Goal: Task Accomplishment & Management: Manage account settings

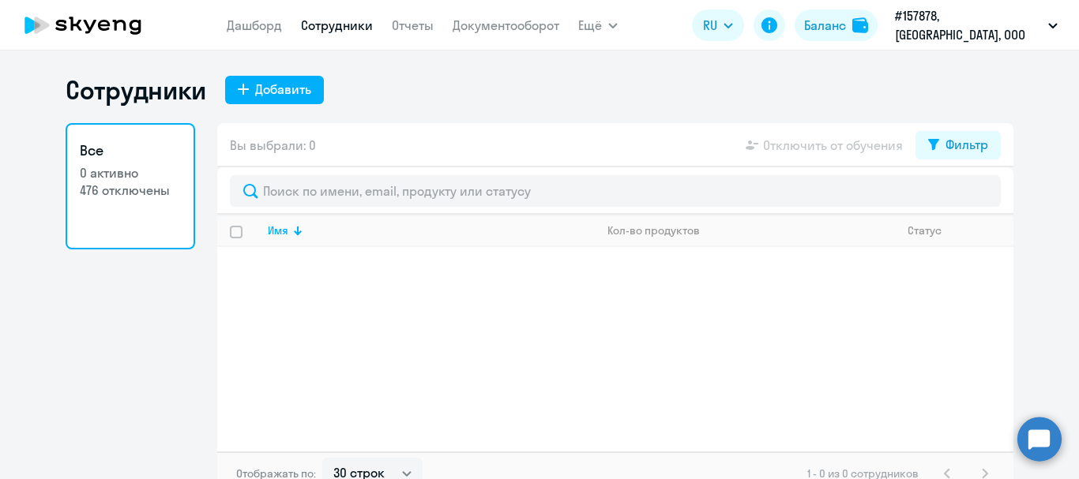
select select "30"
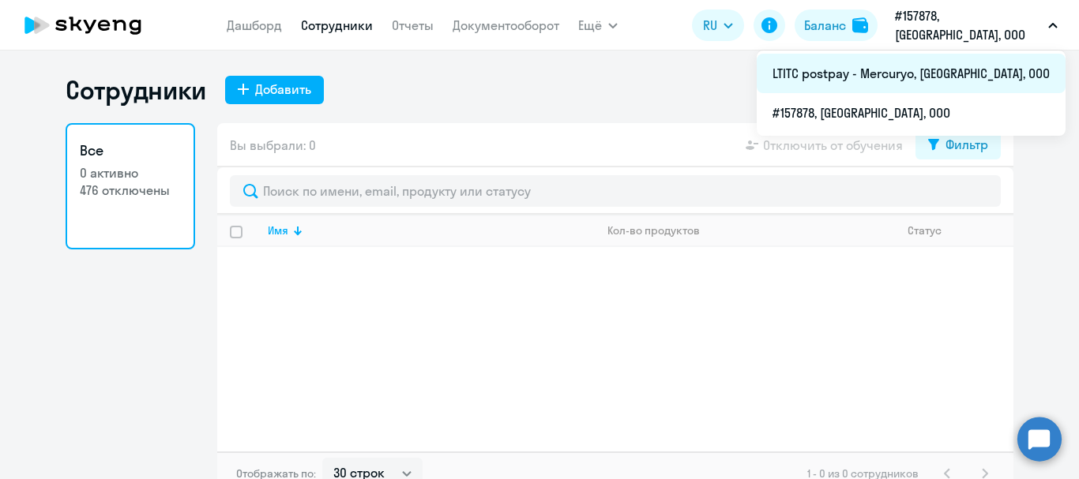
click at [946, 73] on li "LTITC postpay - Mercuryo, [GEOGRAPHIC_DATA], ООО" at bounding box center [911, 73] width 309 height 39
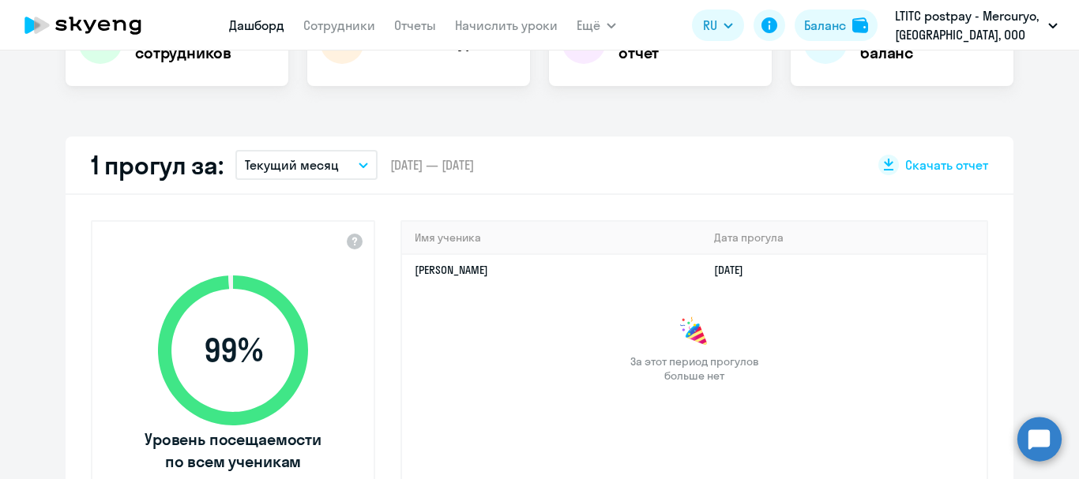
select select "30"
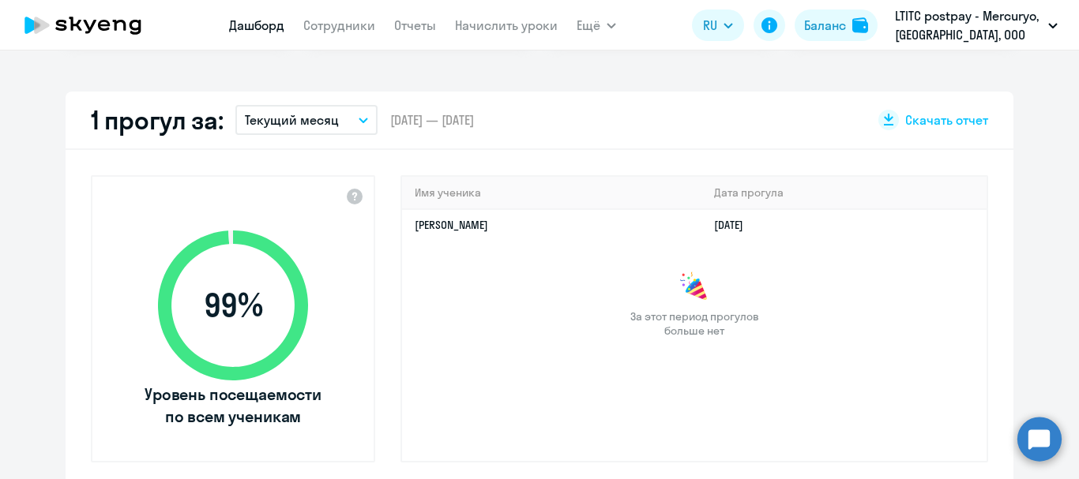
scroll to position [425, 0]
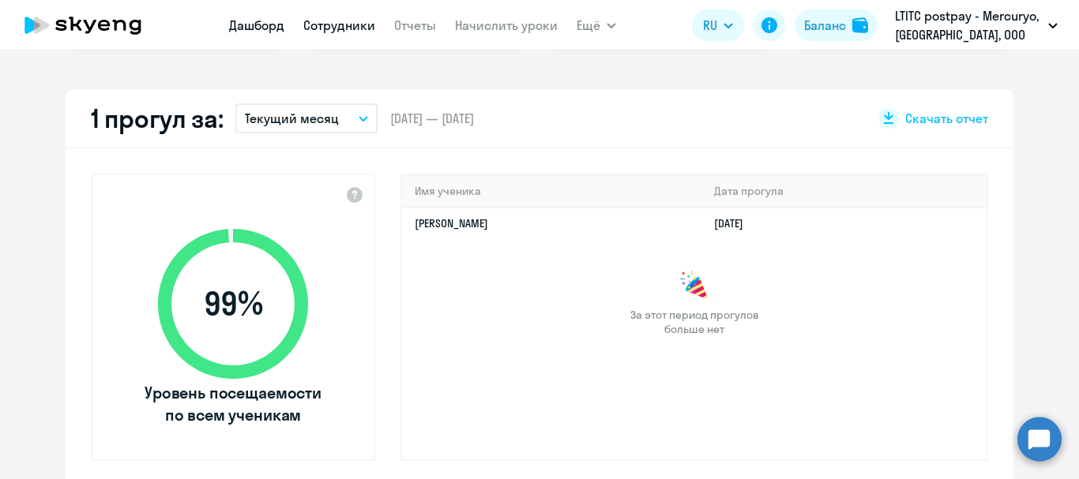
click at [346, 19] on link "Сотрудники" at bounding box center [339, 25] width 72 height 16
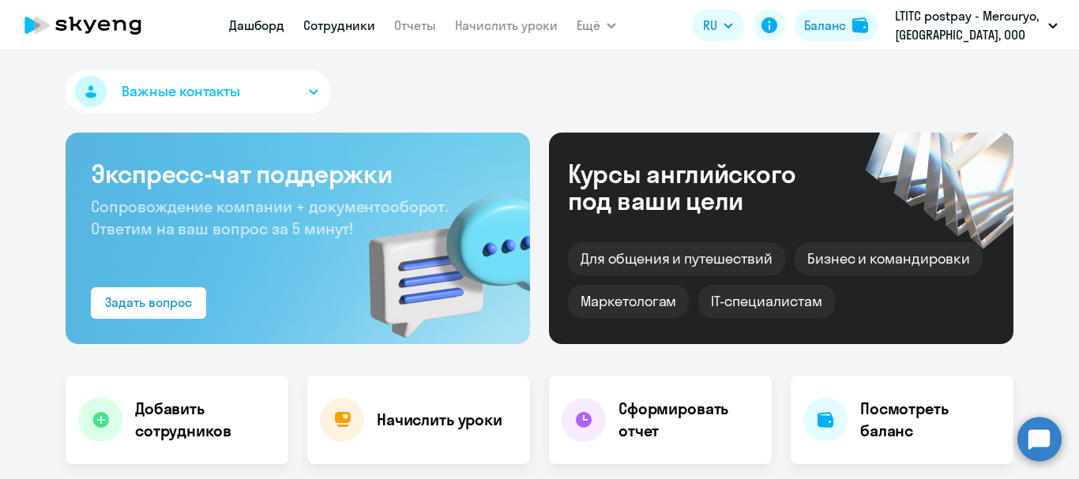
select select "30"
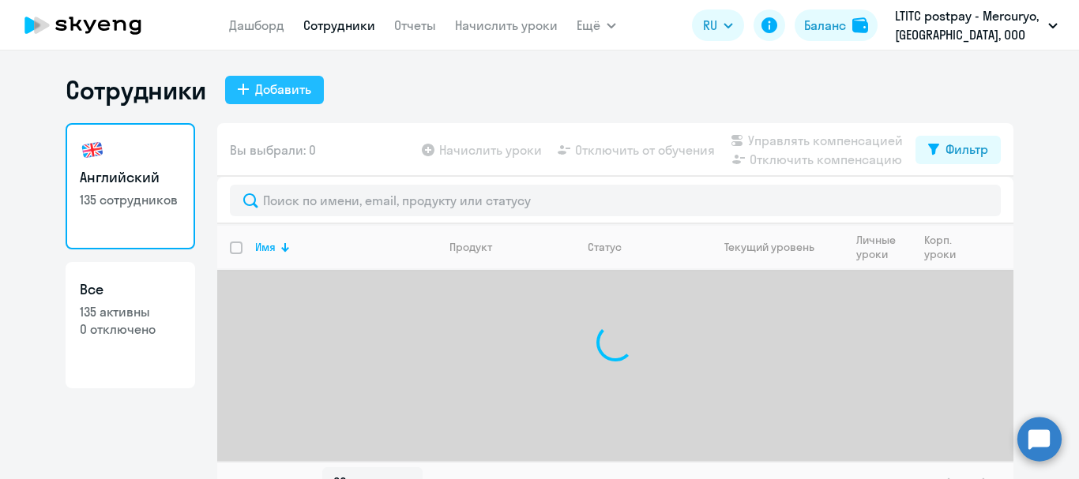
click at [308, 83] on button "Добавить" at bounding box center [274, 90] width 99 height 28
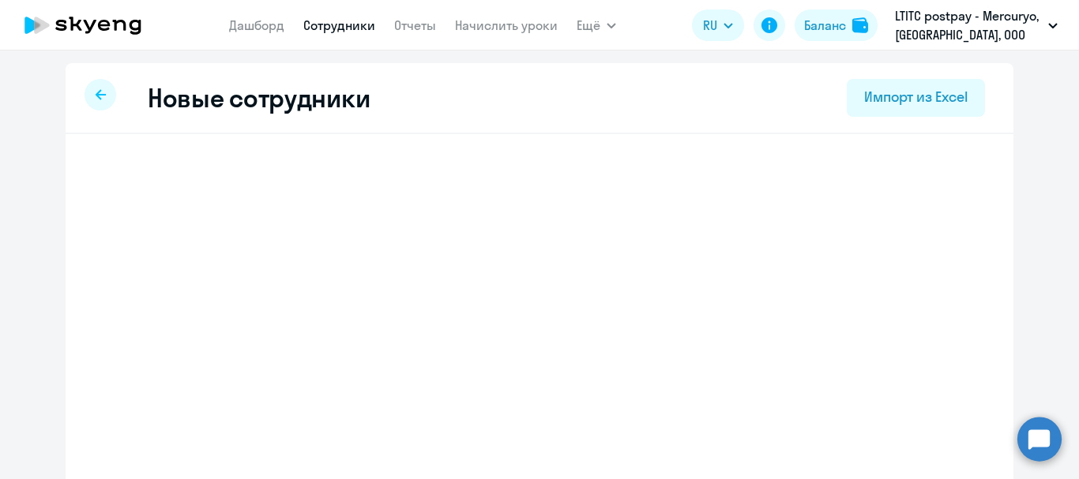
select select "english_adult_not_native_speaker"
select select "3"
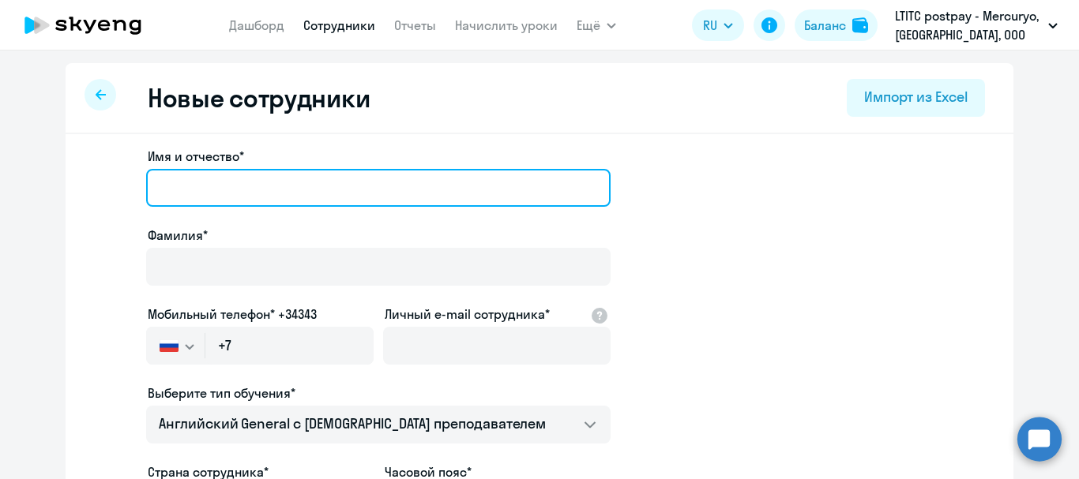
click at [356, 195] on input "Имя и отчество*" at bounding box center [378, 188] width 464 height 38
type input "Anastasiia"
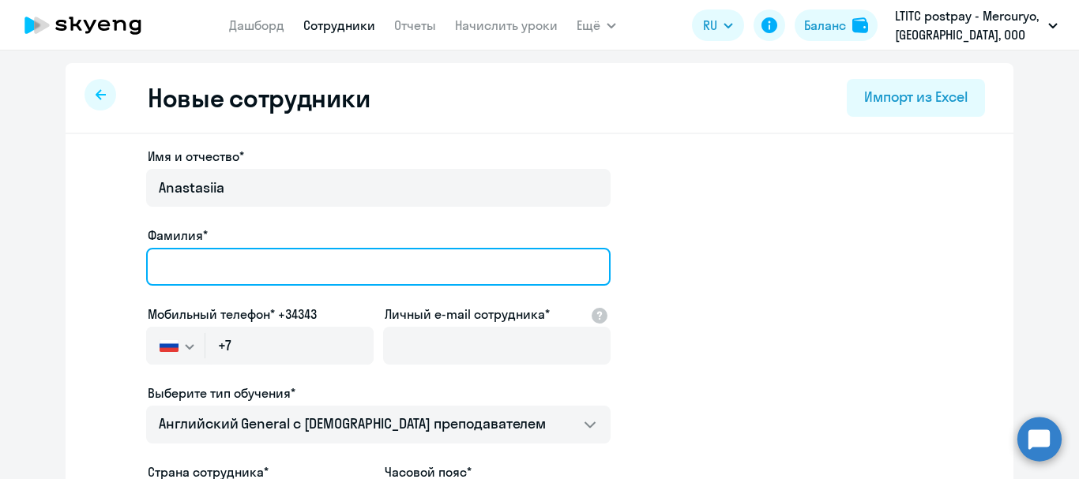
click at [235, 261] on input "Фамилия*" at bounding box center [378, 267] width 464 height 38
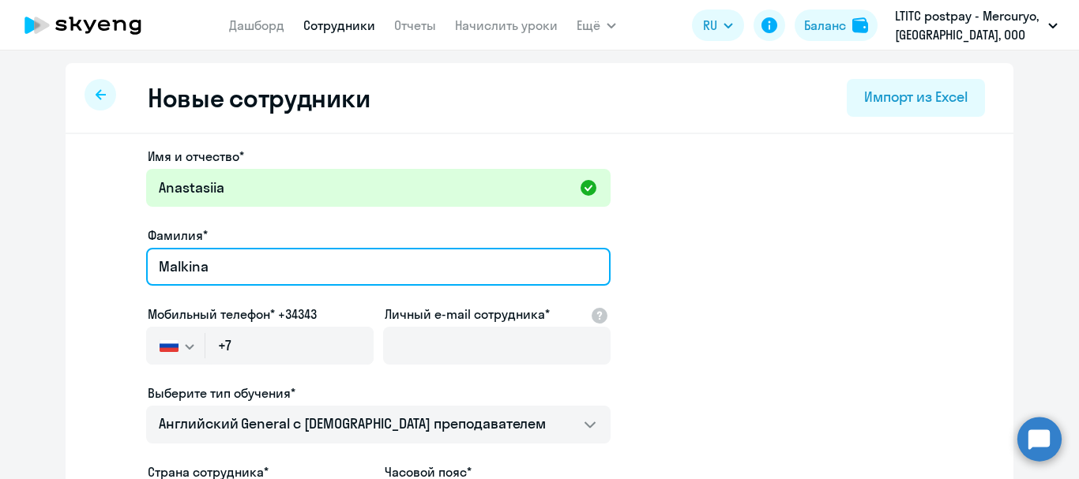
type input "Malkina"
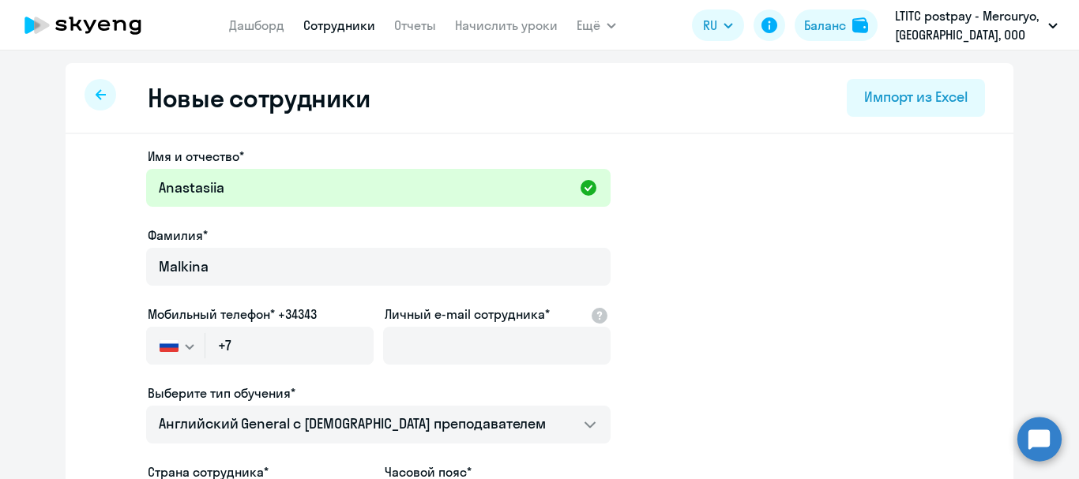
click at [183, 342] on svg-icon "button" at bounding box center [189, 346] width 13 height 13
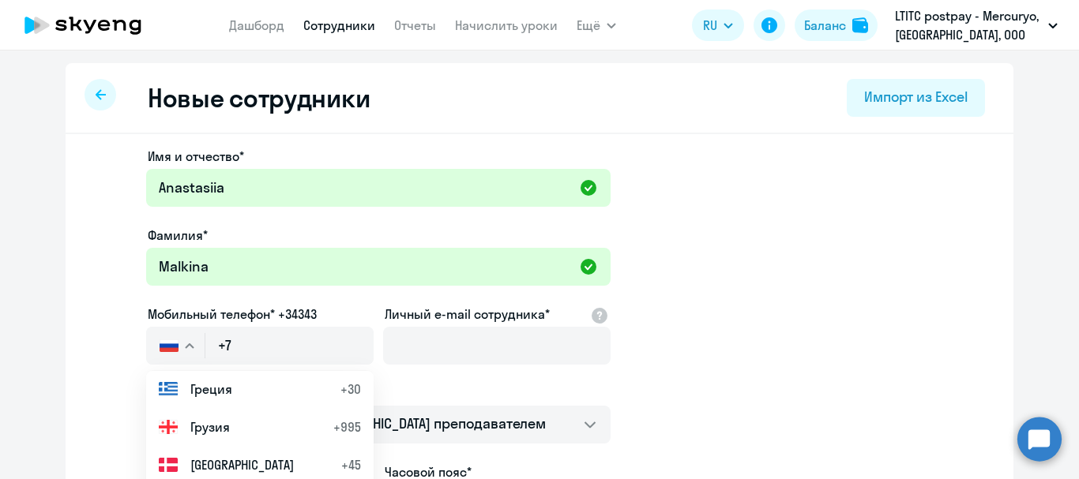
scroll to position [2241, 0]
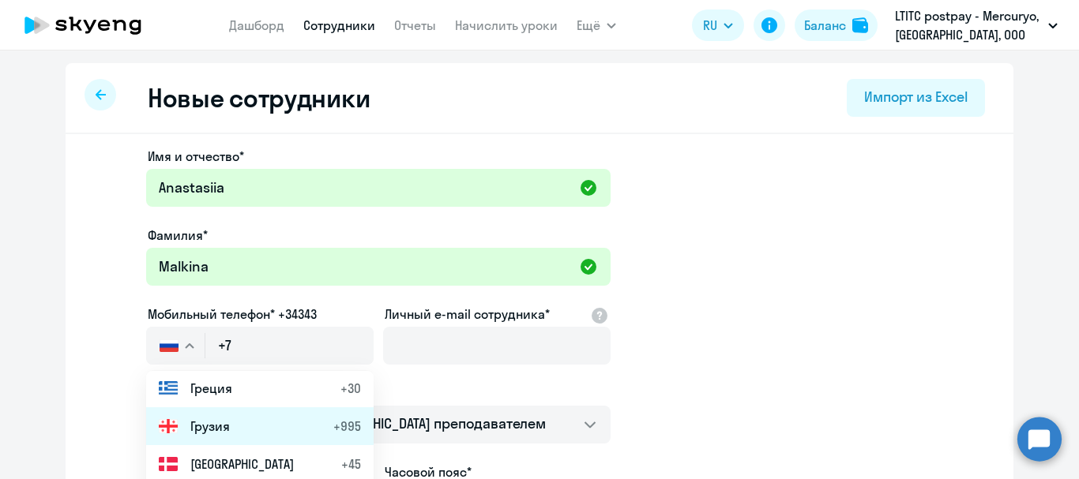
click at [199, 434] on span "Грузия" at bounding box center [209, 426] width 39 height 19
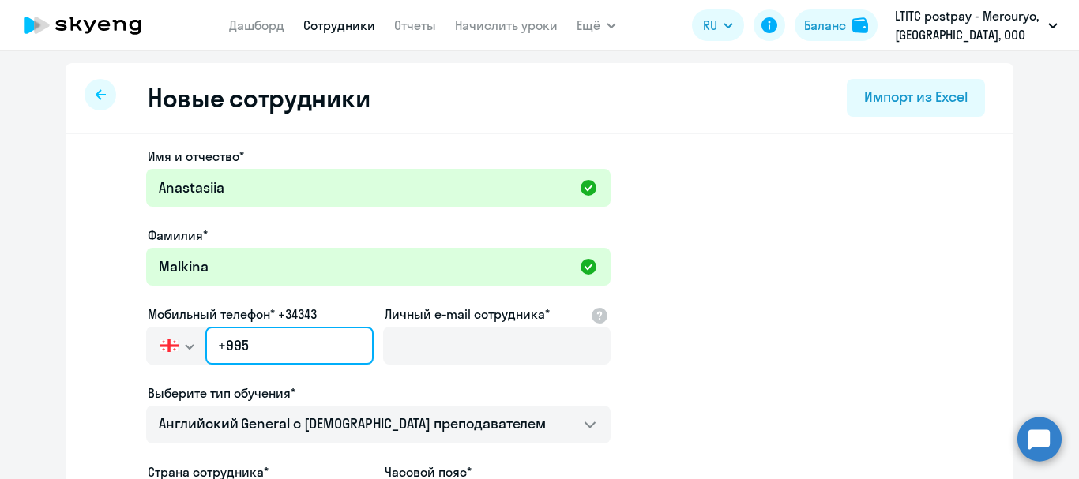
click at [309, 348] on input "+995" at bounding box center [289, 346] width 168 height 38
type input "+995 (511) 281-574"
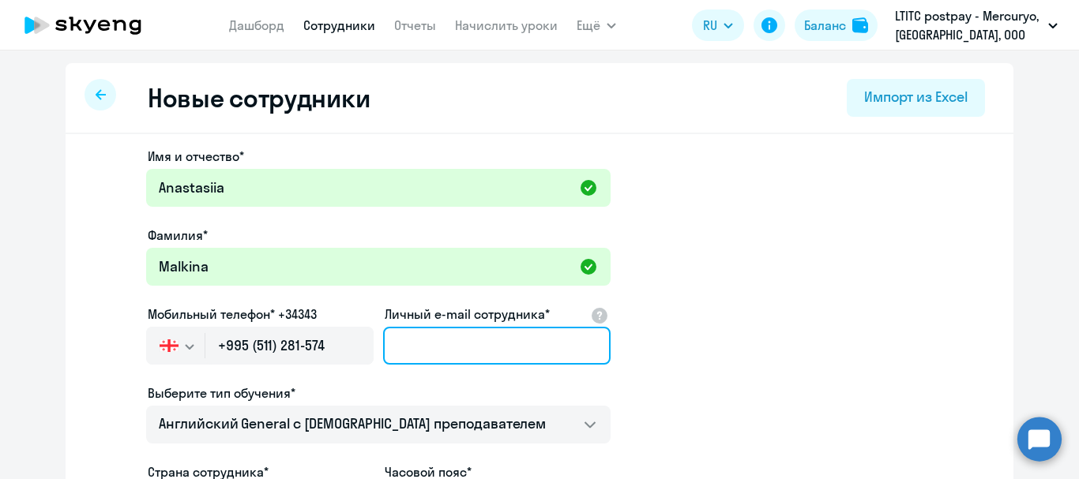
click at [438, 350] on input "Личный e-mail сотрудника*" at bounding box center [496, 346] width 227 height 38
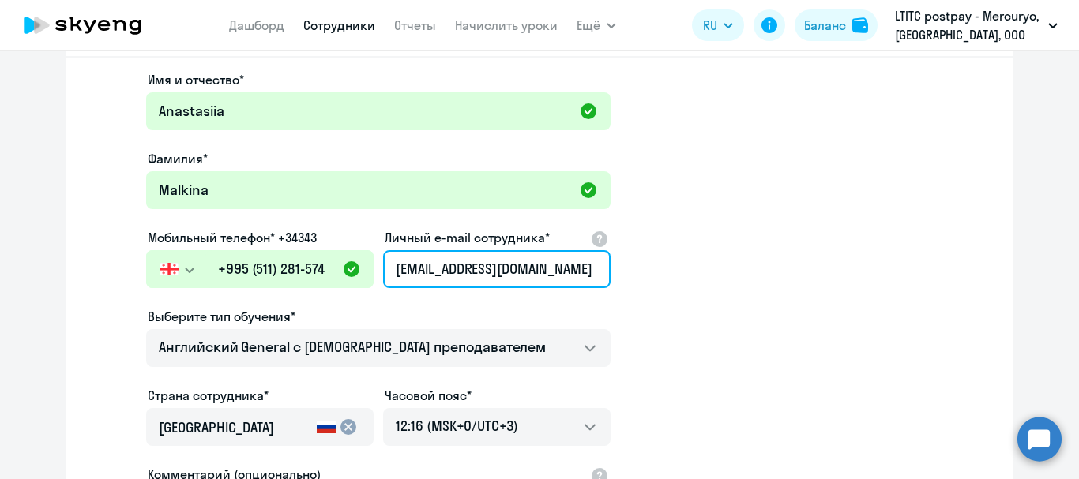
scroll to position [102, 0]
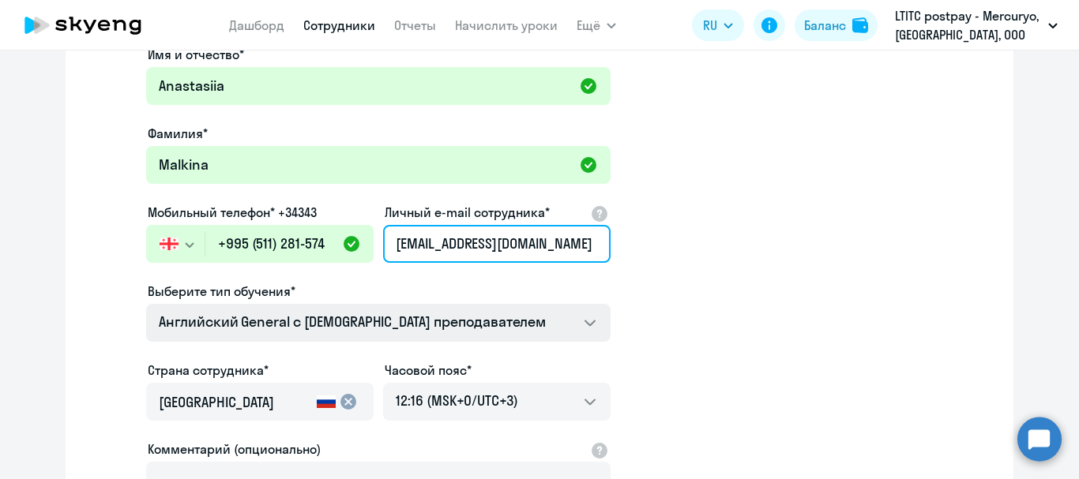
type input "[EMAIL_ADDRESS][DOMAIN_NAME]"
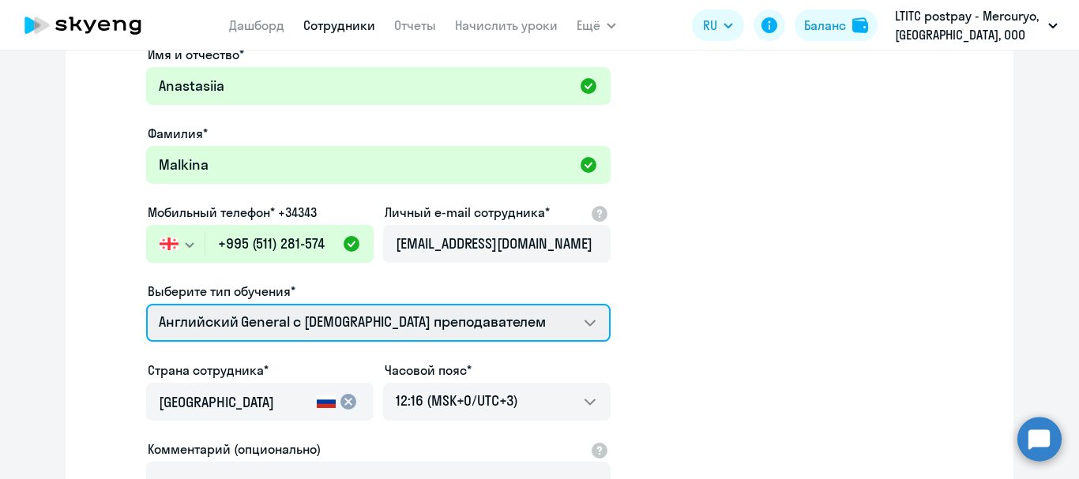
click at [497, 319] on select "Talks 15 минутные разговоры на английском Премиум английский с русскоговорящим …" at bounding box center [378, 323] width 464 height 38
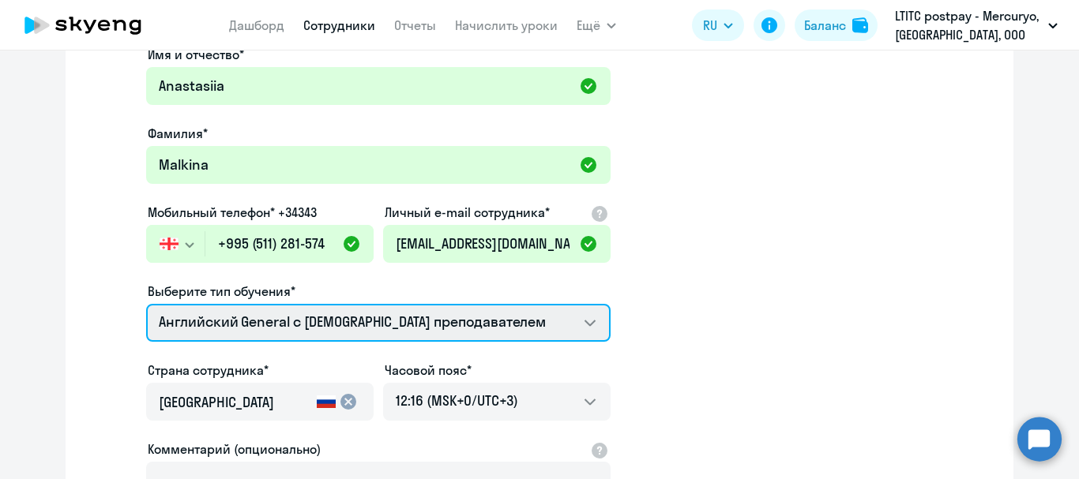
select select "english_adult_native_speaker"
click at [146, 304] on select "Talks 15 минутные разговоры на английском Премиум английский с русскоговорящим …" at bounding box center [378, 323] width 464 height 38
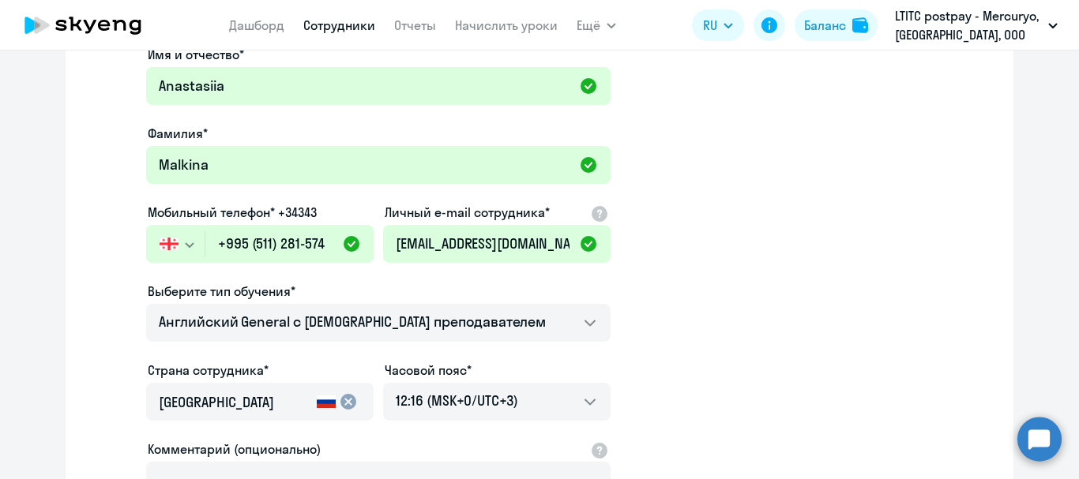
click at [343, 401] on mat-icon "cancel" at bounding box center [348, 401] width 19 height 19
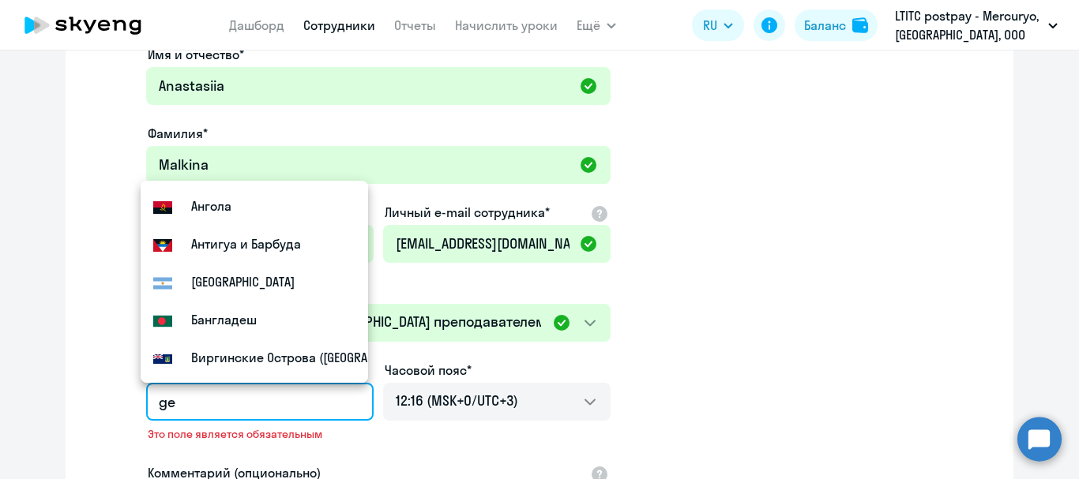
scroll to position [0, 0]
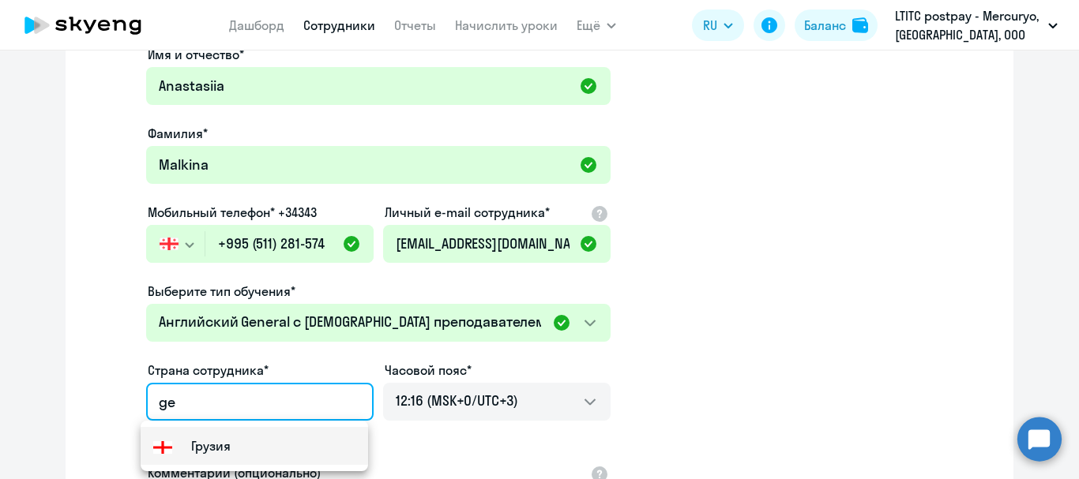
click at [199, 448] on small "Грузия" at bounding box center [210, 446] width 39 height 19
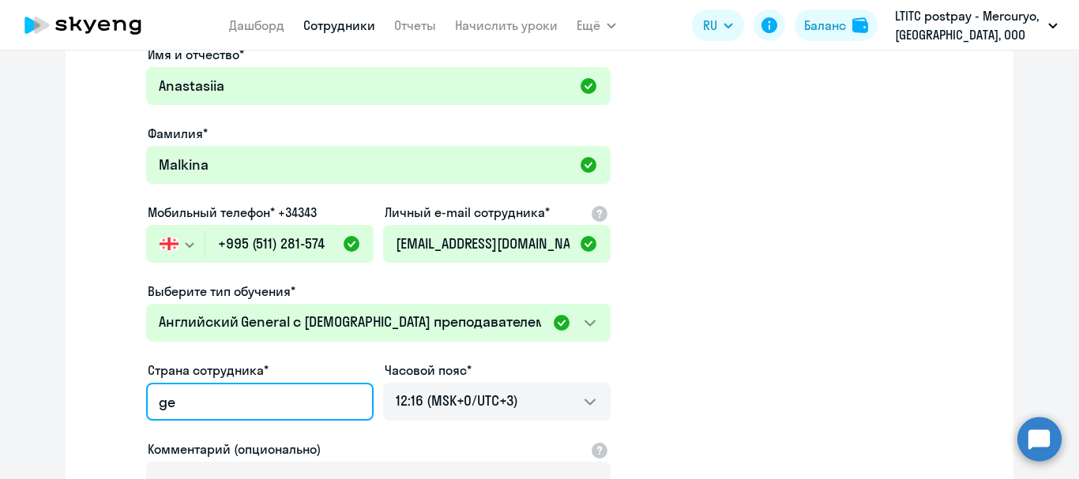
type input "Грузия"
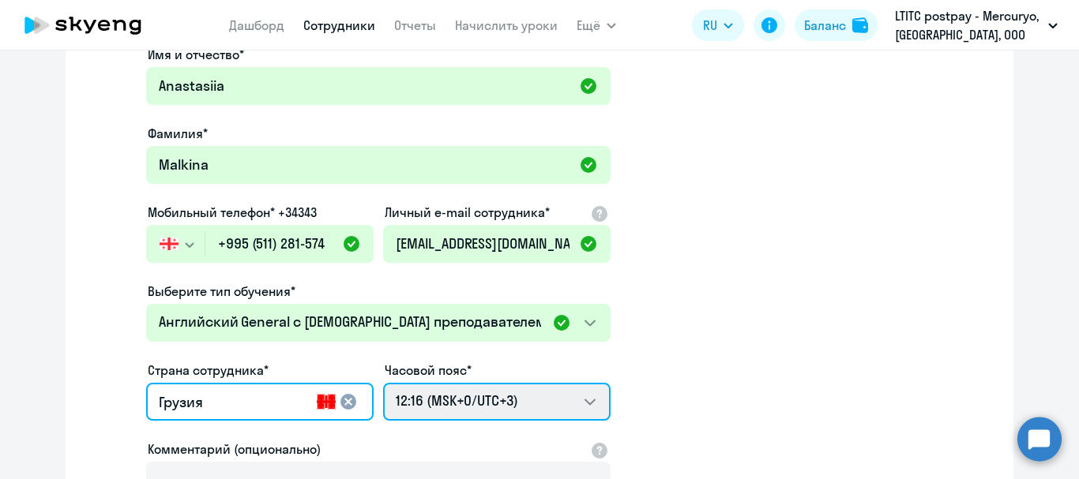
click at [573, 406] on select "22:16 (MSK-14/UTC-11) 23:16 (MSK-13/UTC-10) 00:16 (MSK-12/UTC-9) 01:16 (MSK-11/…" at bounding box center [496, 402] width 227 height 38
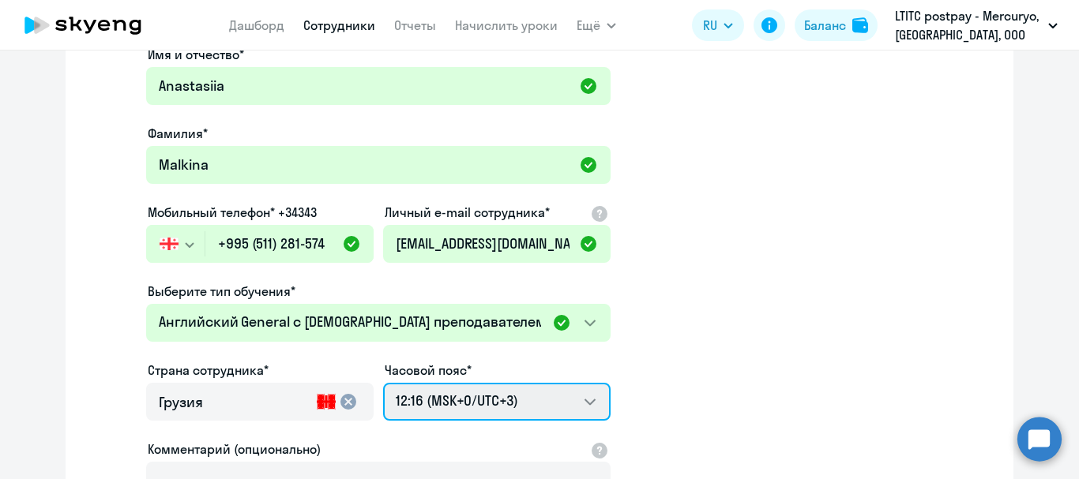
select select "4"
click at [383, 383] on select "22:16 (MSK-14/UTC-11) 23:16 (MSK-13/UTC-10) 00:16 (MSK-12/UTC-9) 01:16 (MSK-11/…" at bounding box center [496, 402] width 227 height 38
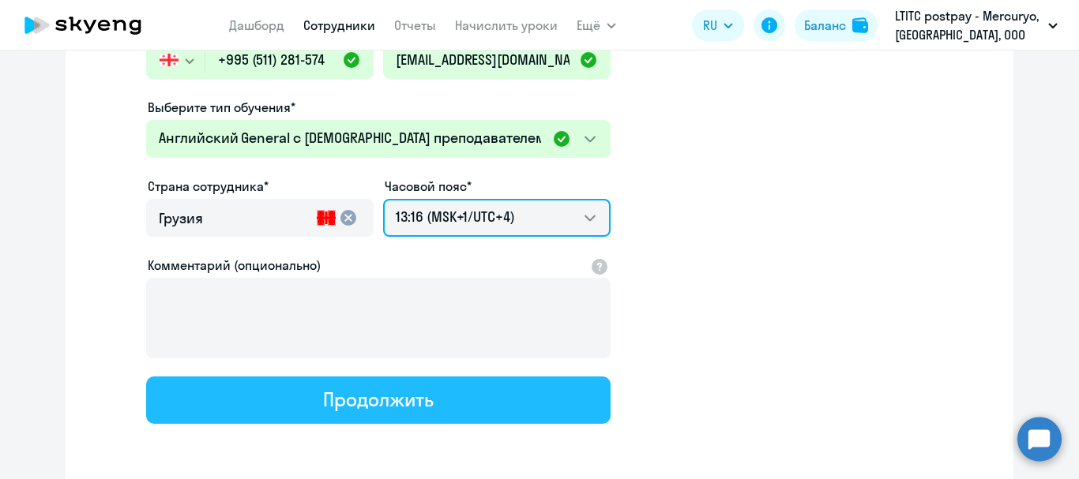
scroll to position [287, 0]
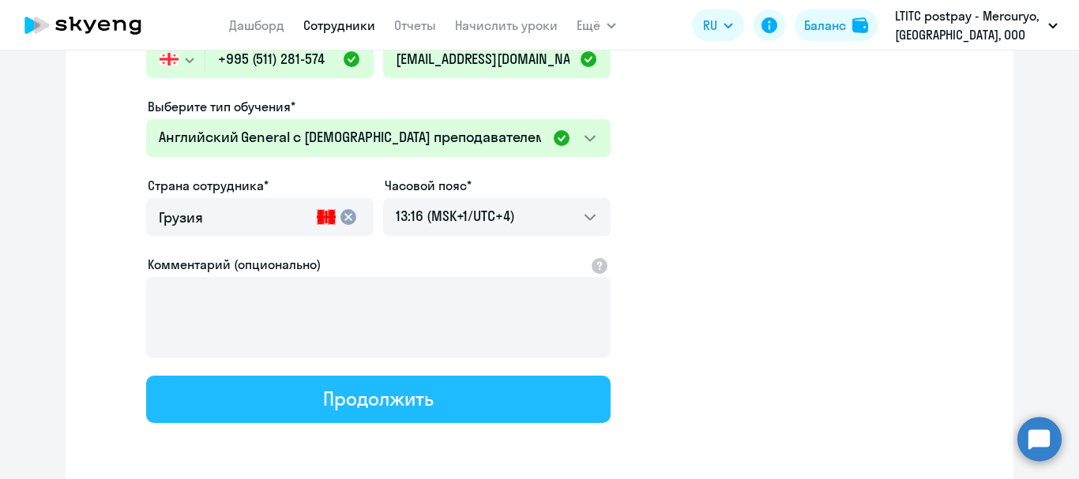
click at [421, 393] on div "Продолжить" at bounding box center [378, 398] width 110 height 25
select select "english_adult_native_speaker"
select select "4"
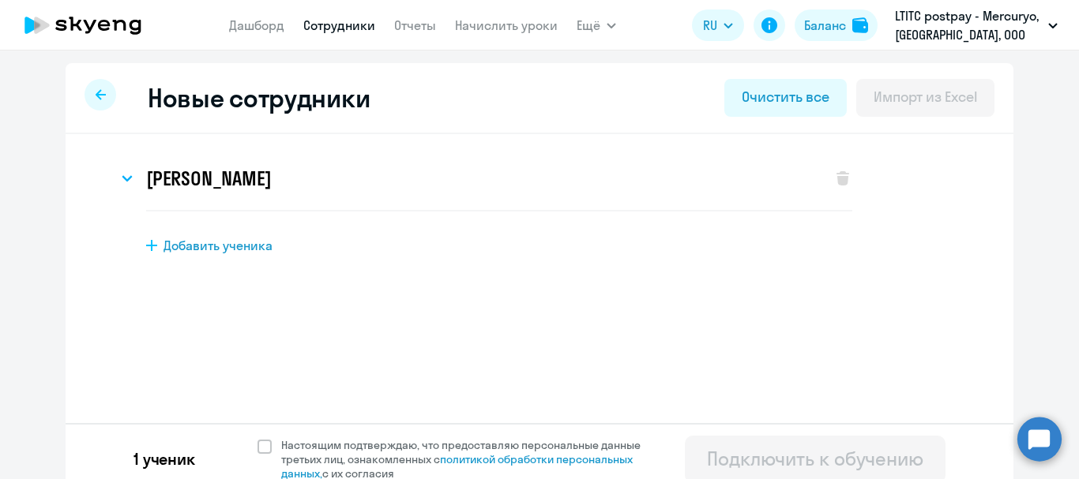
scroll to position [0, 0]
click at [259, 446] on span at bounding box center [264, 447] width 14 height 14
click at [257, 438] on input "Настоящим подтверждаю, что предоставляю персональные данные третьих лиц, ознако…" at bounding box center [257, 437] width 1 height 1
checkbox input "true"
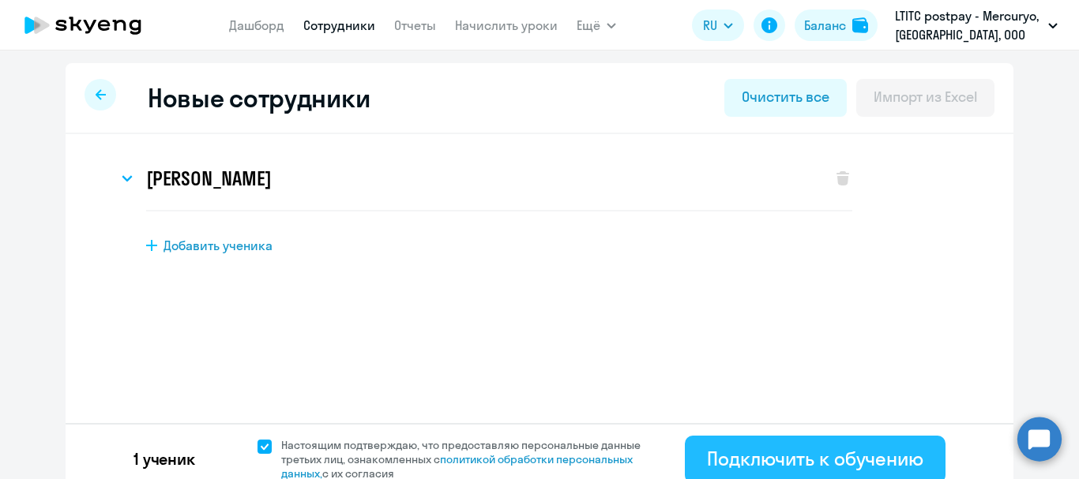
click at [777, 456] on div "Подключить к обучению" at bounding box center [815, 458] width 216 height 25
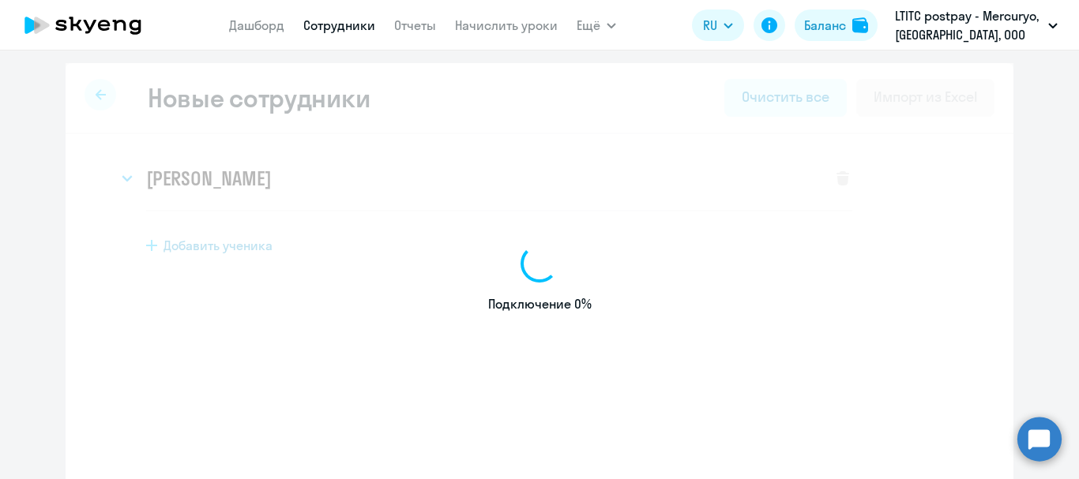
select select "english_adult_not_native_speaker"
select select "3"
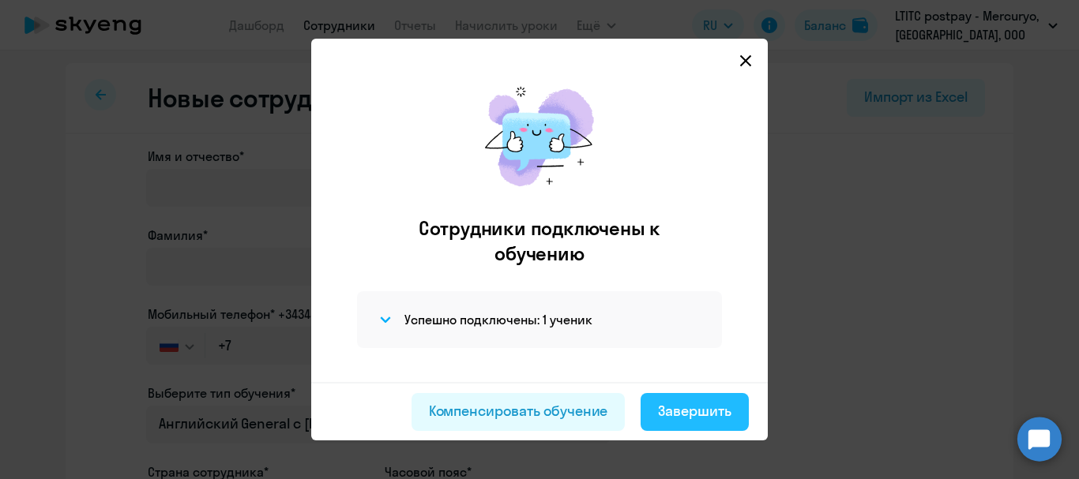
click at [687, 418] on div "Завершить" at bounding box center [694, 411] width 73 height 21
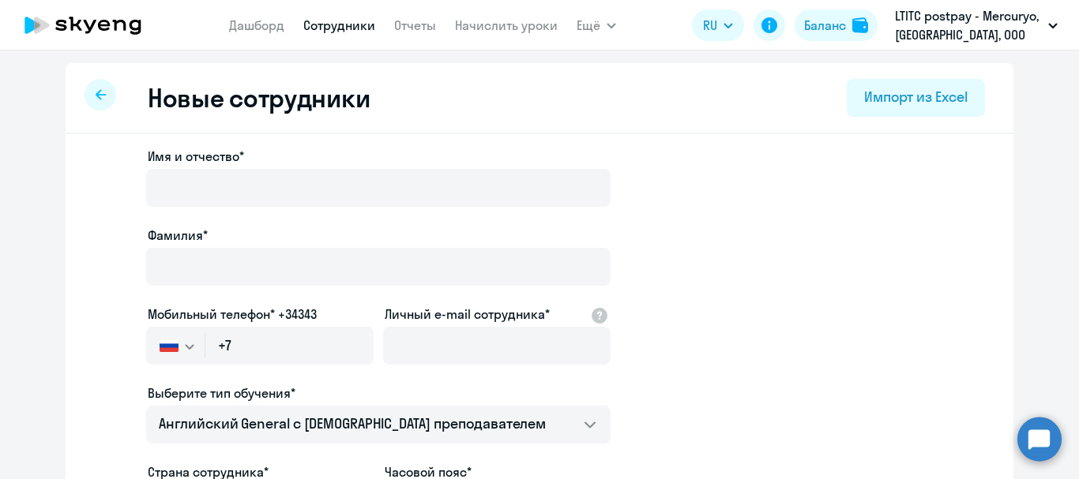
select select "30"
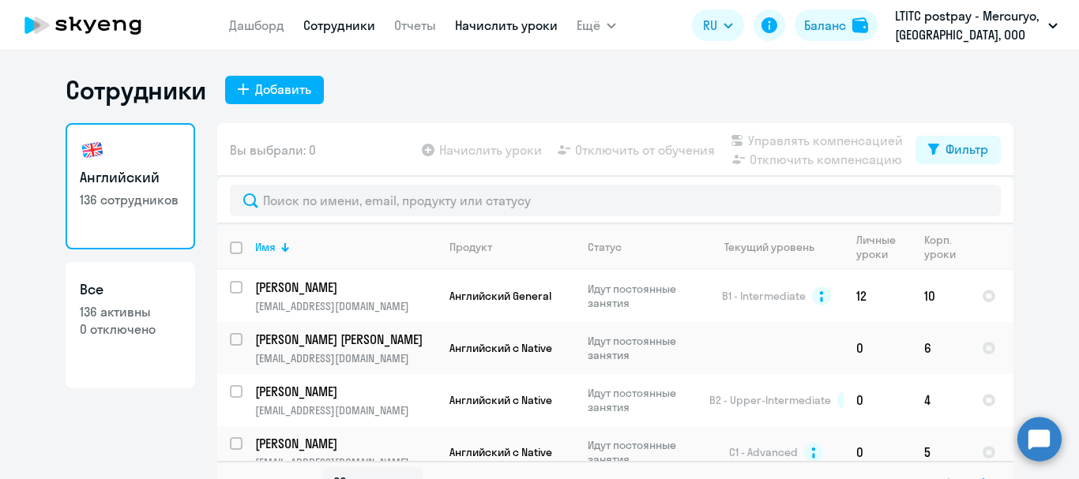
click at [532, 20] on link "Начислить уроки" at bounding box center [506, 25] width 103 height 16
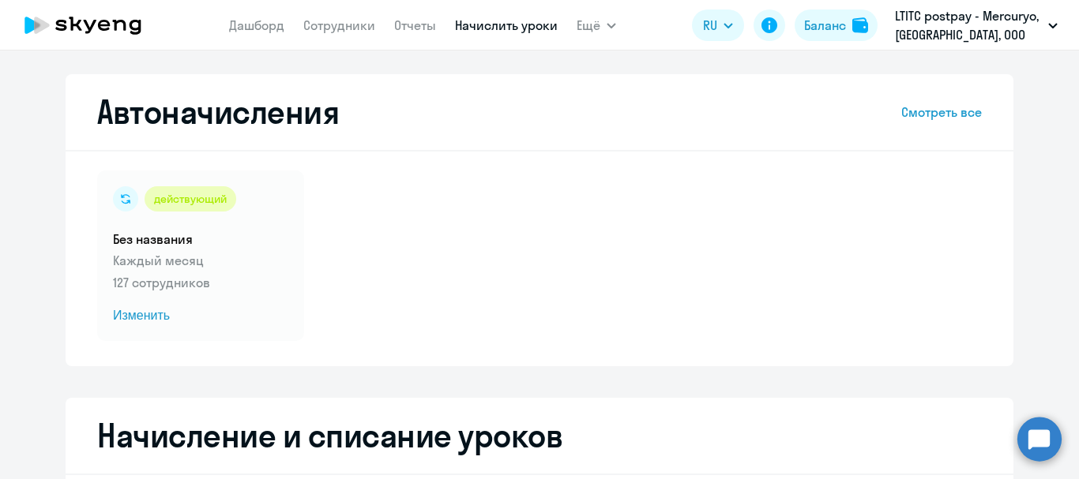
select select "10"
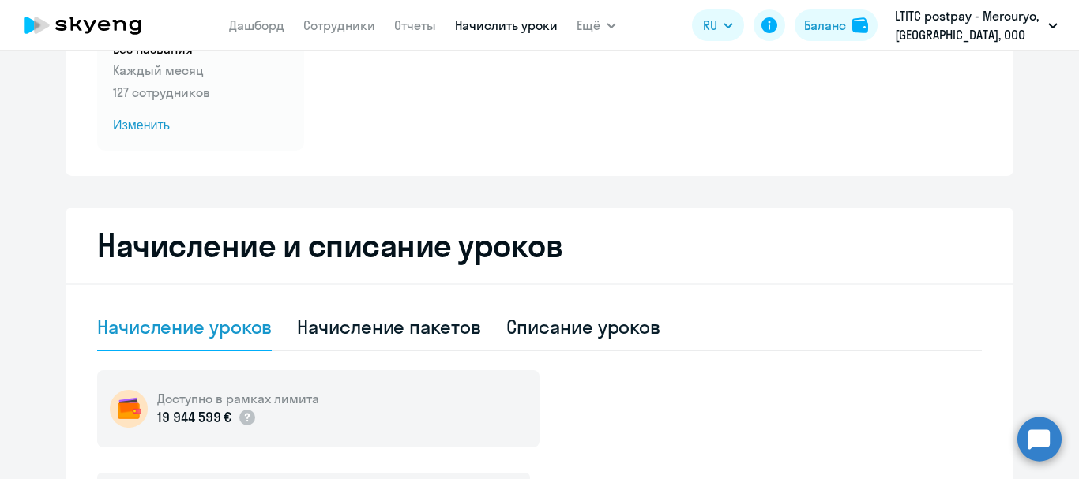
scroll to position [332, 0]
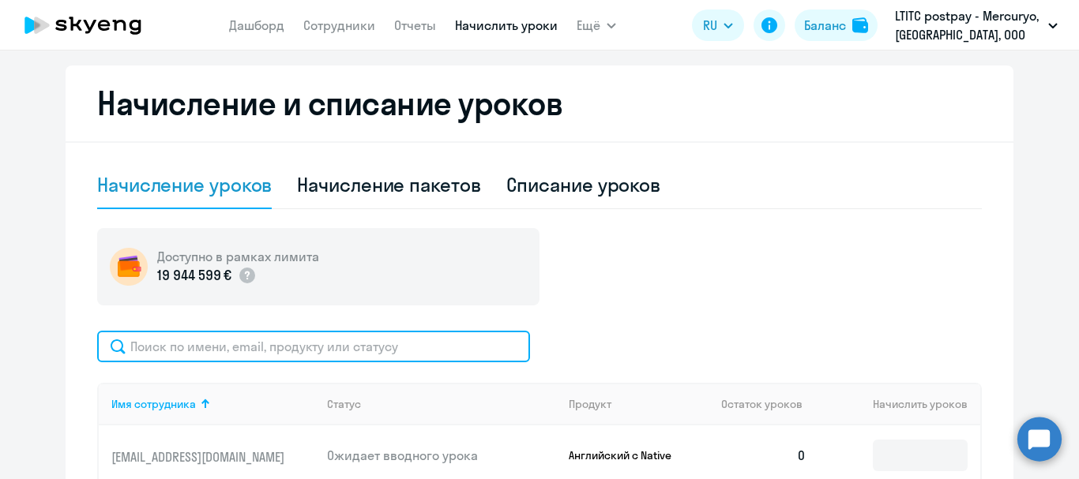
click at [334, 340] on input "text" at bounding box center [313, 347] width 433 height 32
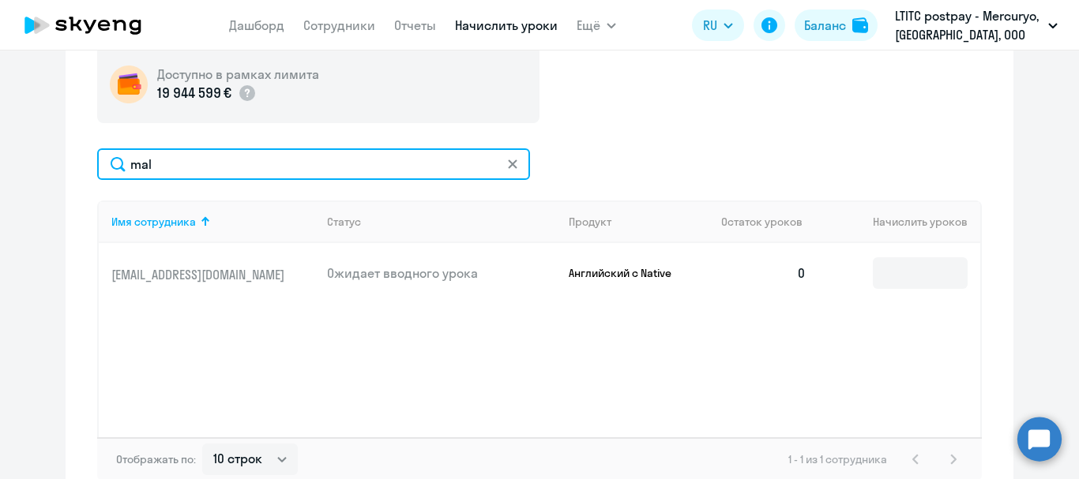
scroll to position [533, 0]
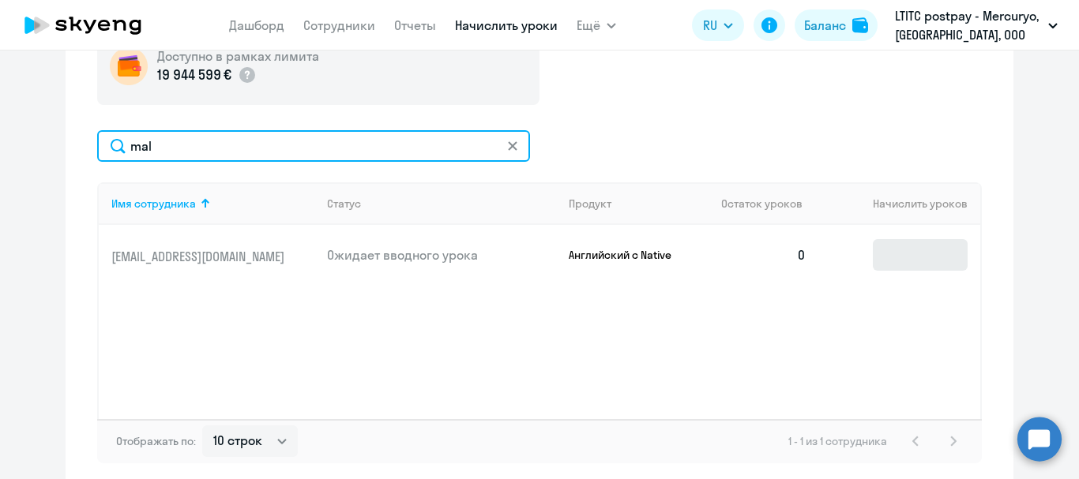
type input "mal"
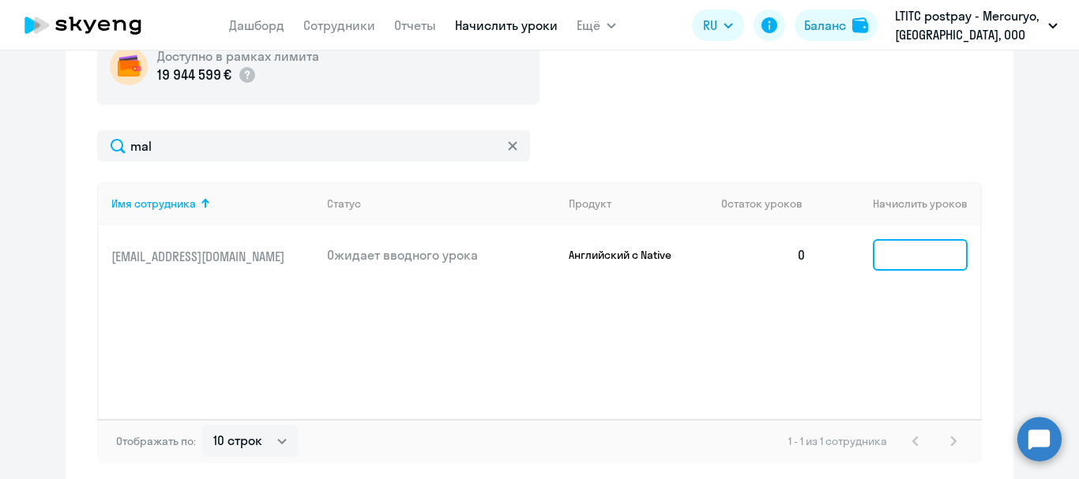
click at [946, 252] on input at bounding box center [920, 255] width 95 height 32
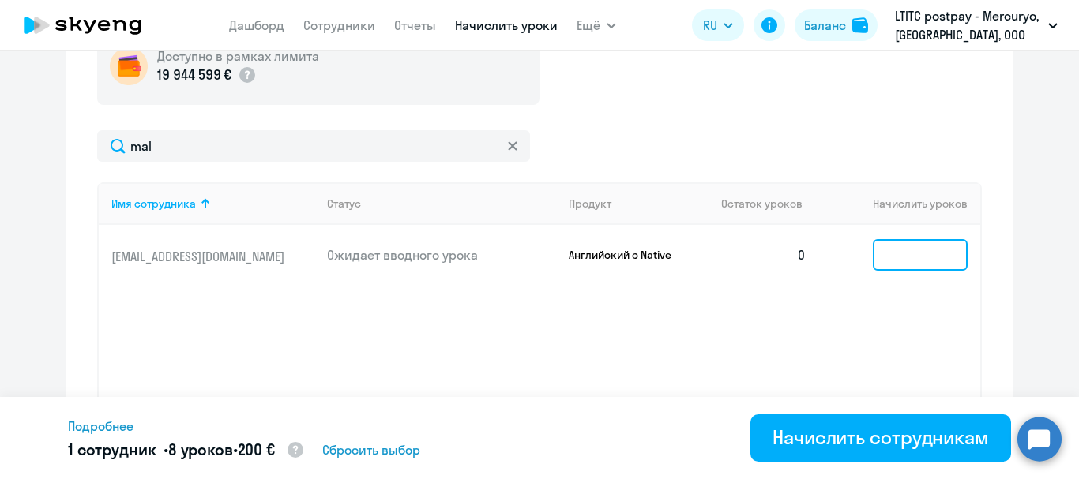
type input "8"
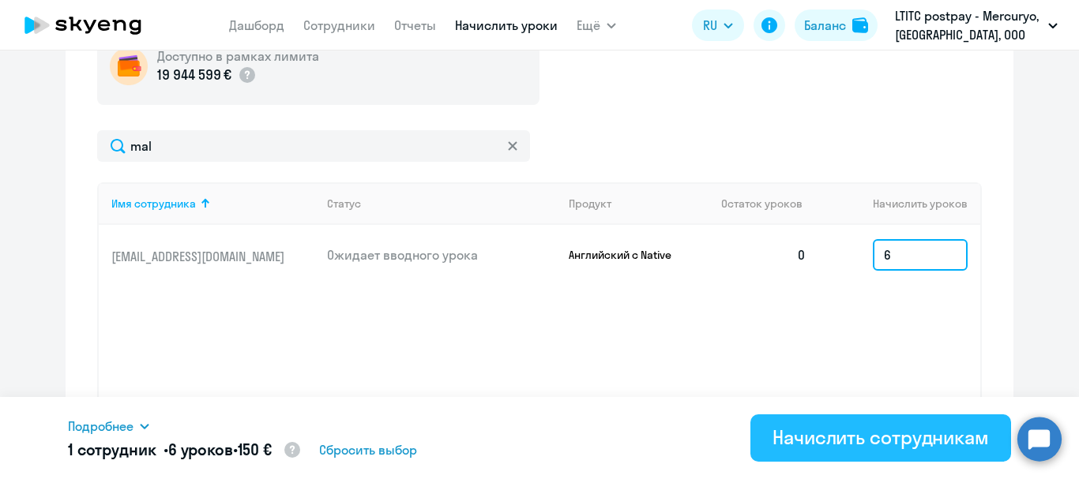
type input "6"
click at [862, 429] on div "Начислить сотрудникам" at bounding box center [880, 437] width 216 height 25
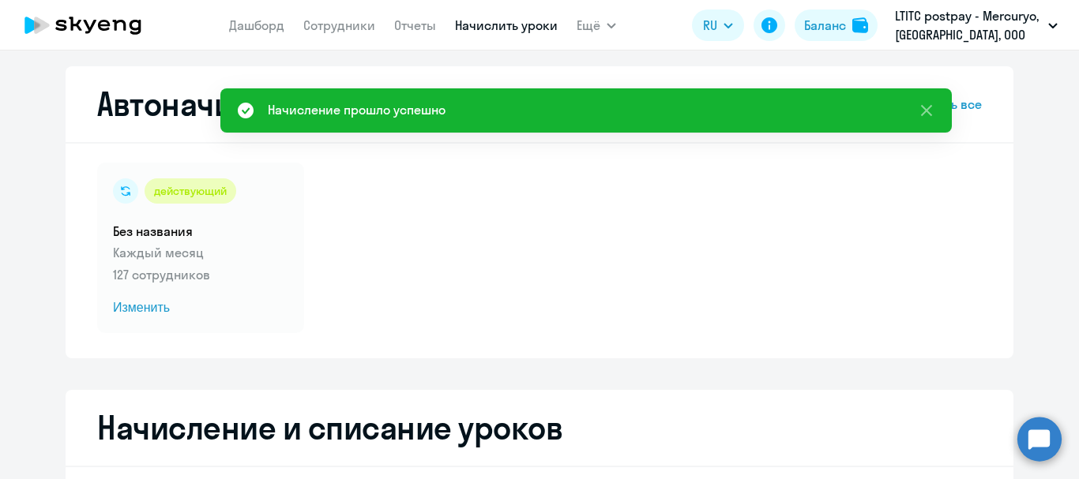
scroll to position [0, 0]
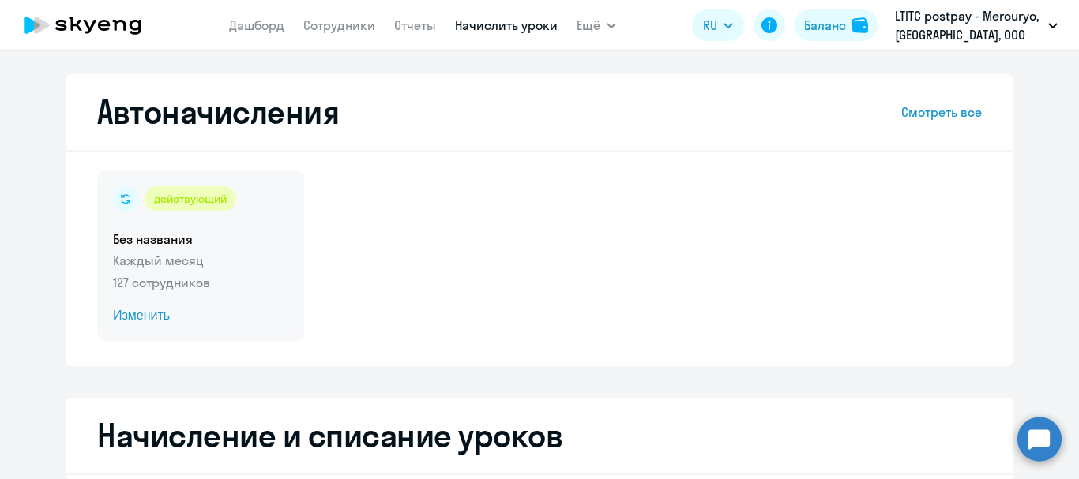
click at [150, 304] on div "действующий Без названия Каждый месяц 127 сотрудников Изменить" at bounding box center [200, 256] width 207 height 171
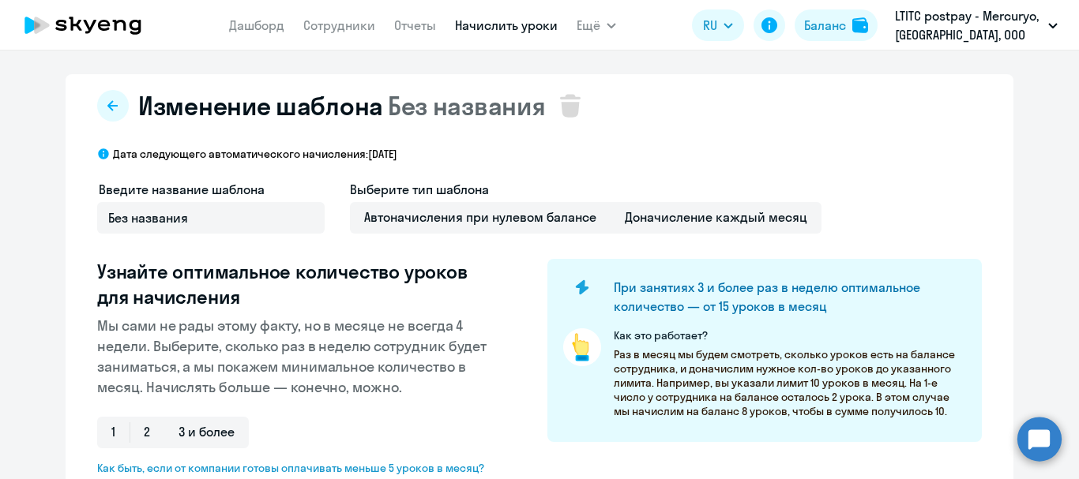
select select "10"
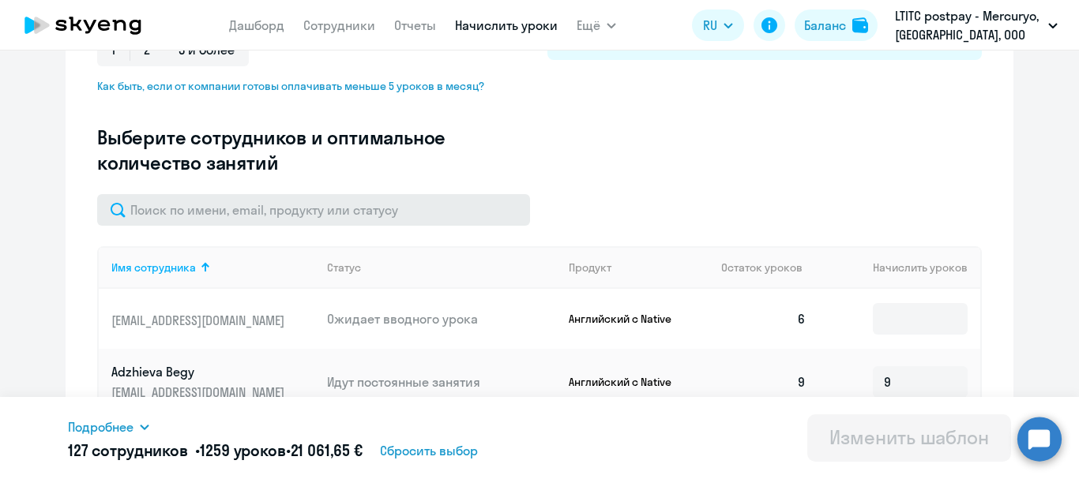
scroll to position [396, 0]
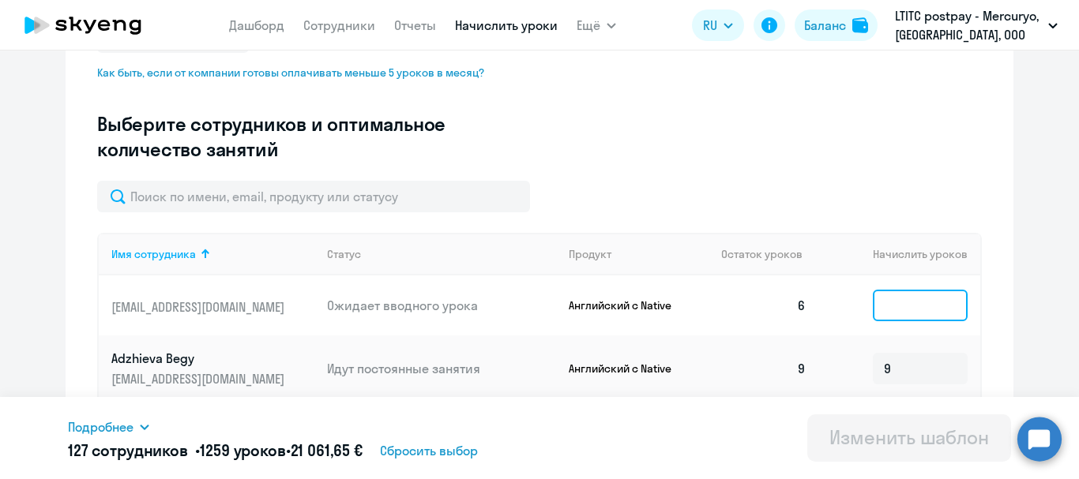
click at [913, 298] on input at bounding box center [920, 306] width 95 height 32
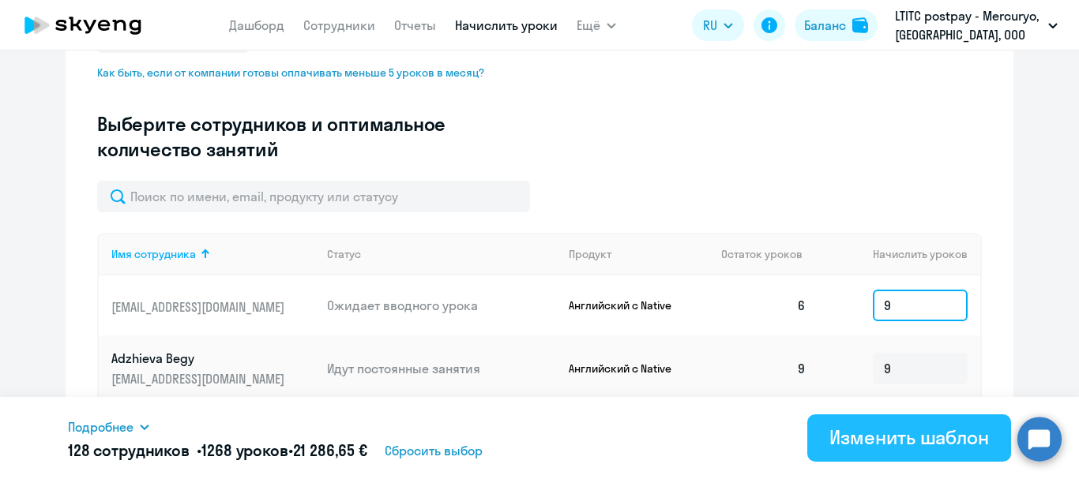
type input "9"
click at [892, 442] on div "Изменить шаблон" at bounding box center [909, 437] width 160 height 25
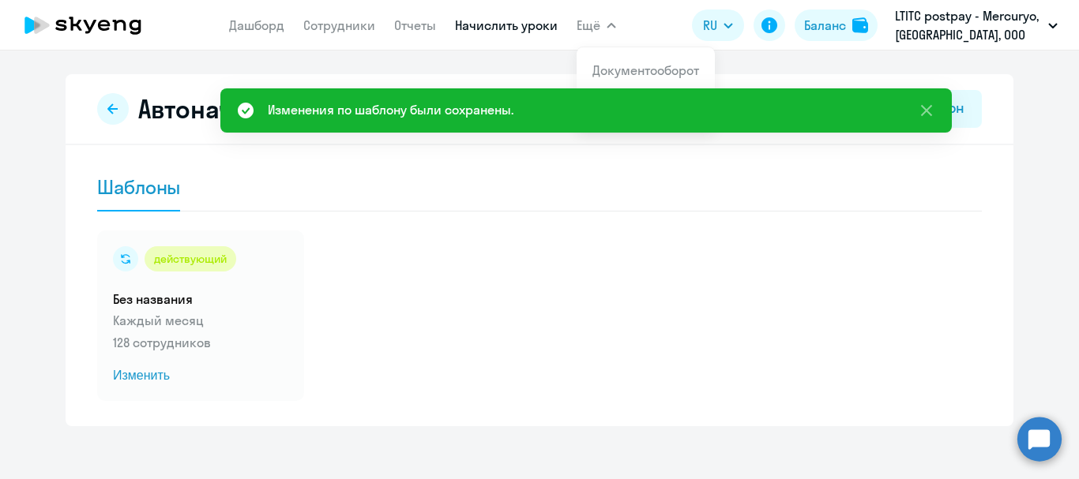
scroll to position [10, 0]
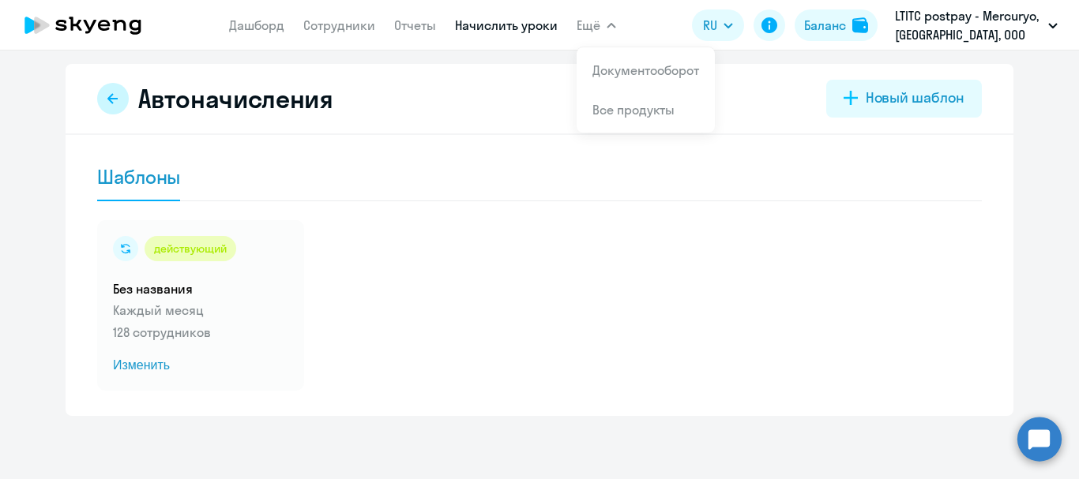
click at [114, 91] on button at bounding box center [113, 99] width 32 height 32
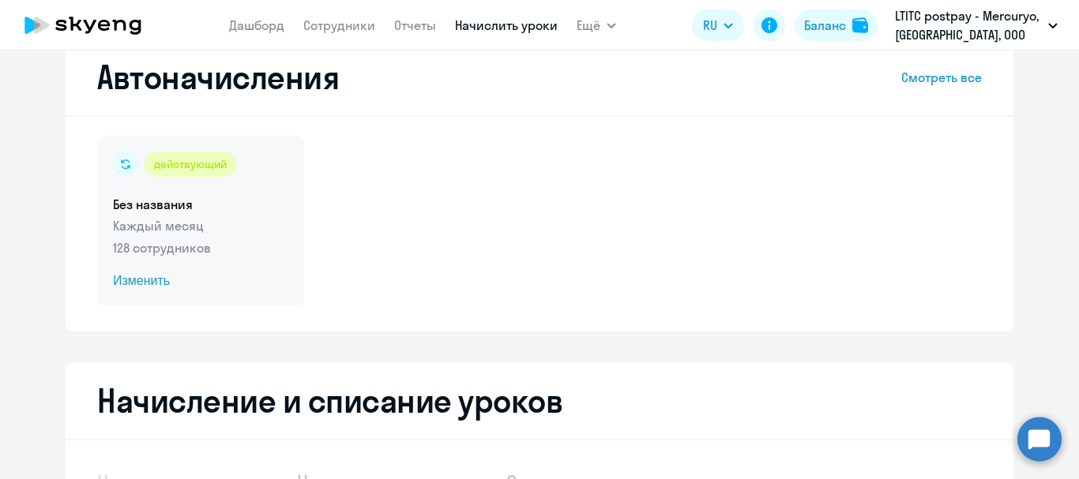
select select "10"
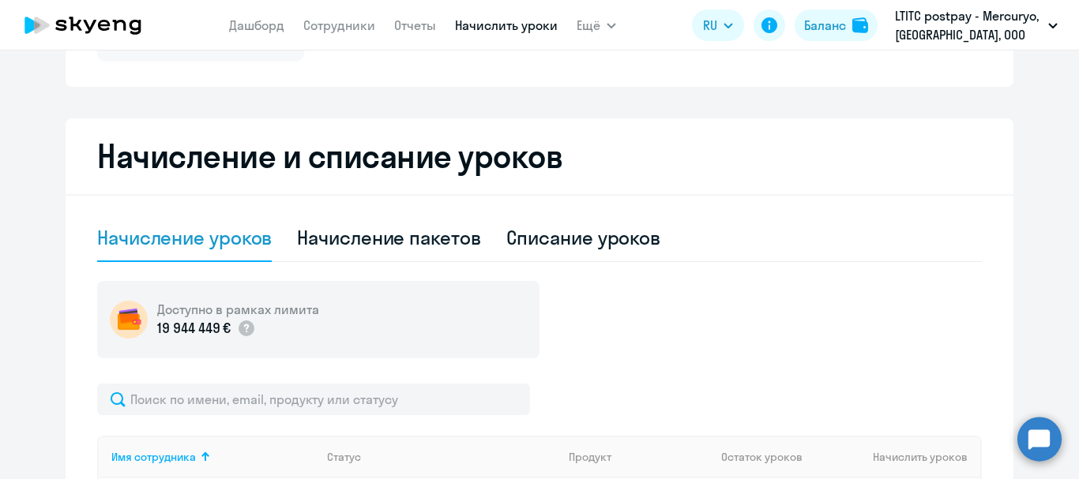
scroll to position [310, 0]
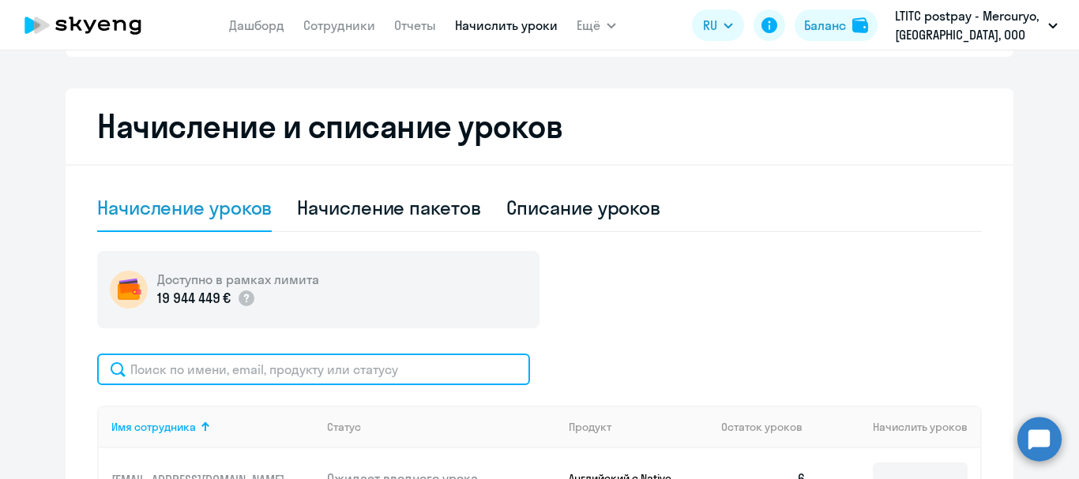
click at [206, 364] on input "text" at bounding box center [313, 370] width 433 height 32
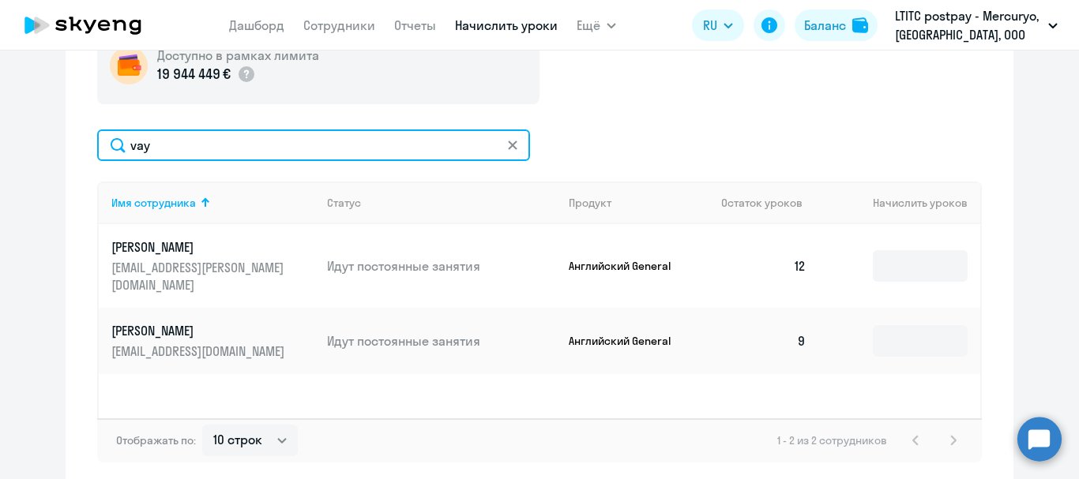
scroll to position [554, 0]
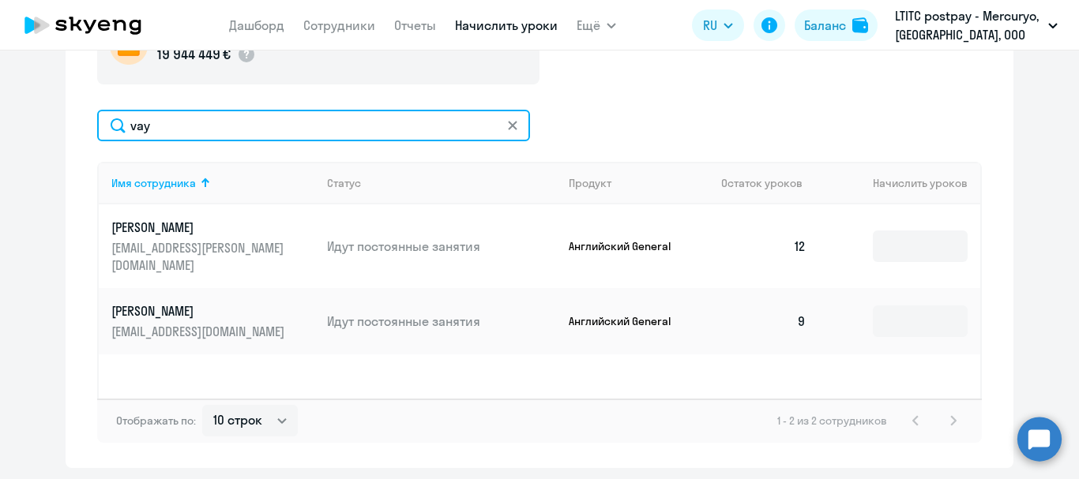
type input "vay"
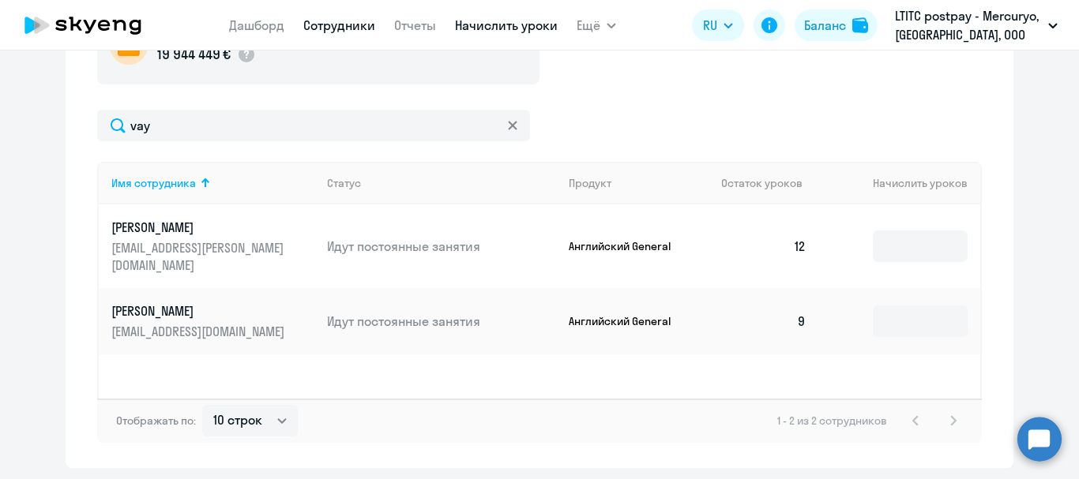
click at [350, 17] on link "Сотрудники" at bounding box center [339, 25] width 72 height 16
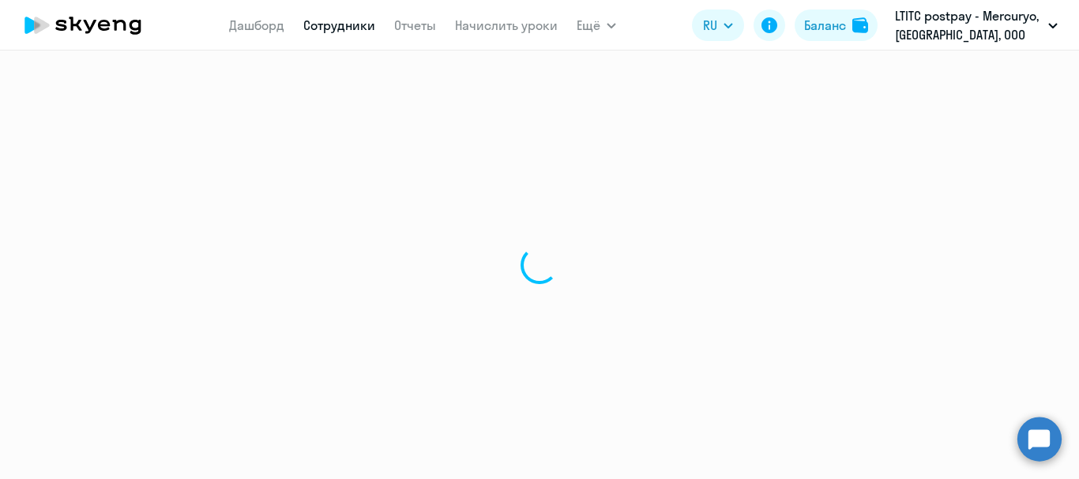
select select "30"
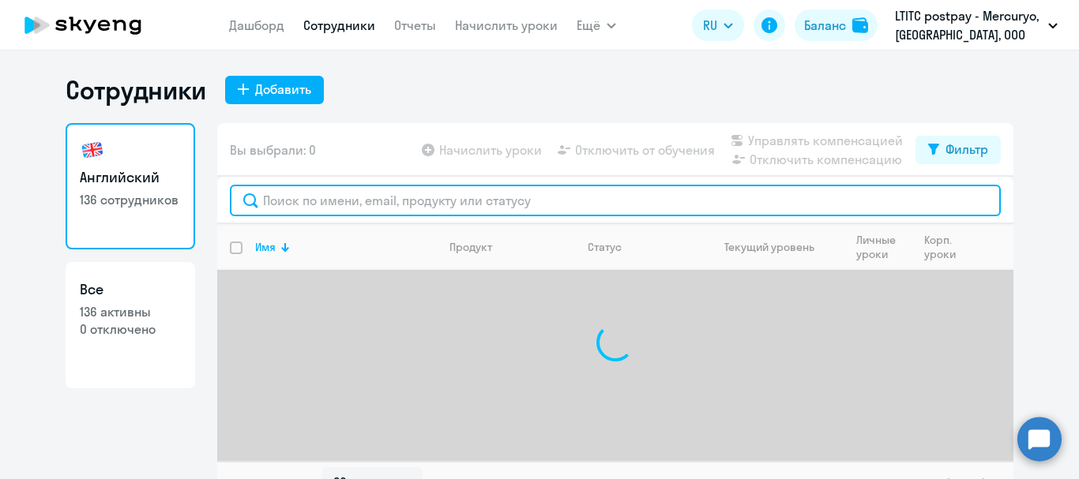
click at [272, 210] on input "text" at bounding box center [615, 201] width 771 height 32
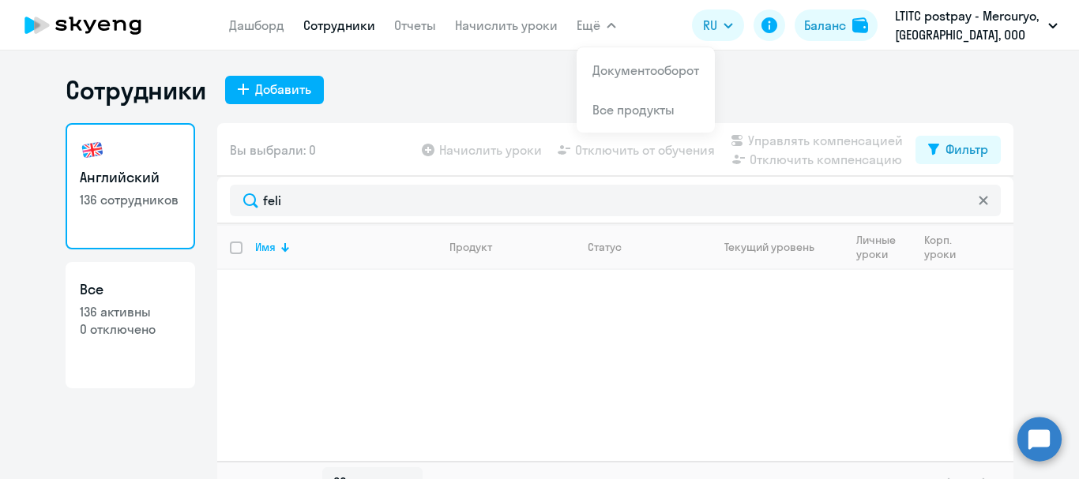
click at [433, 95] on div "Сотрудники Добавить" at bounding box center [540, 90] width 948 height 32
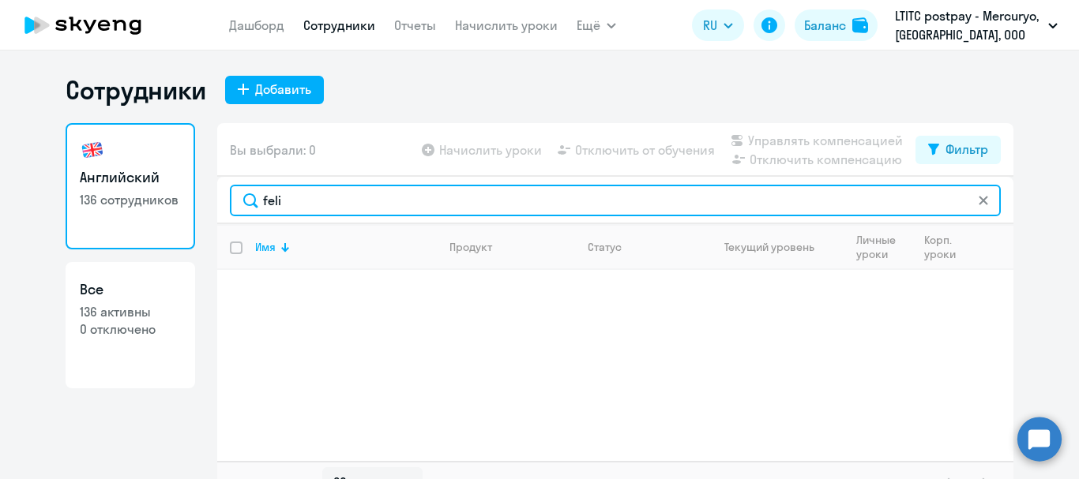
click at [368, 193] on input "feli" at bounding box center [615, 201] width 771 height 32
type input "f"
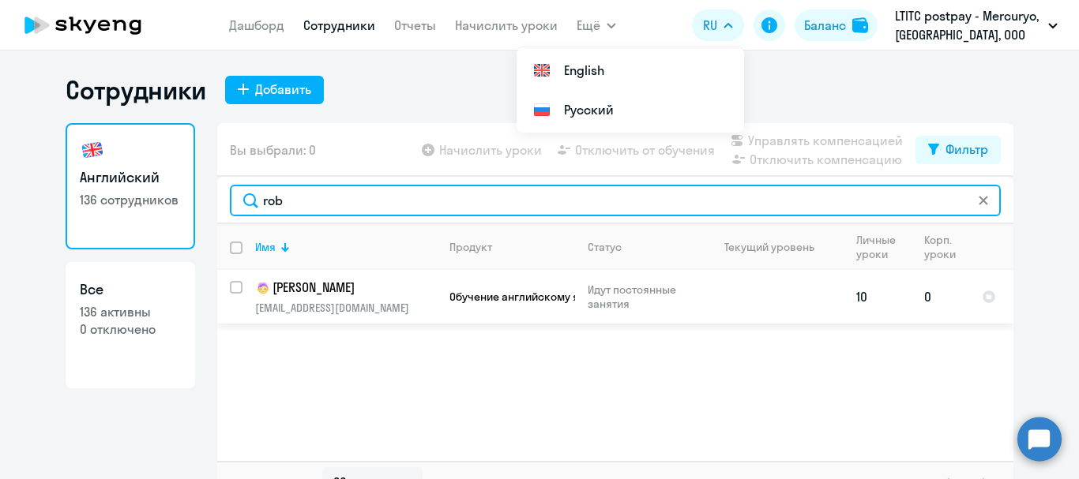
type input "rob"
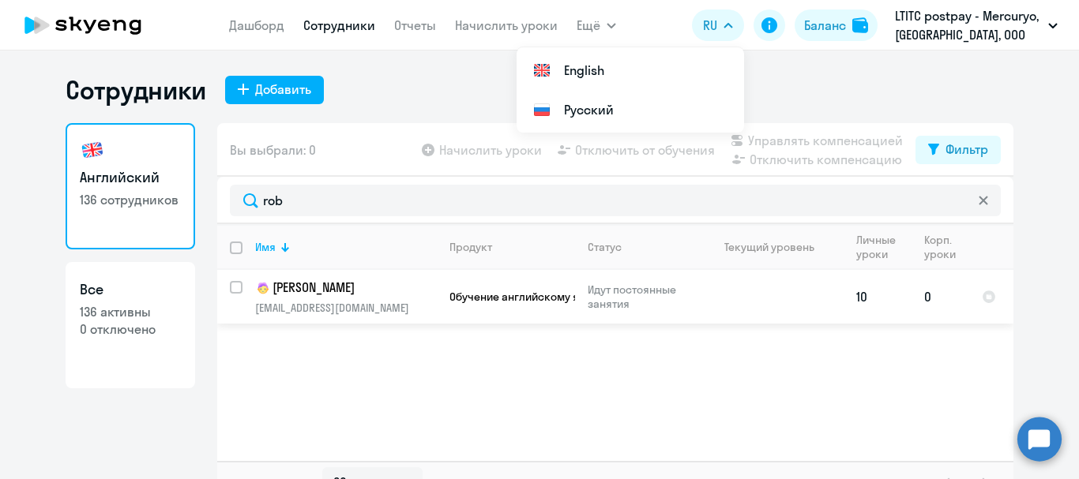
click at [396, 300] on td "[PERSON_NAME] [PERSON_NAME][EMAIL_ADDRESS][DOMAIN_NAME]" at bounding box center [339, 297] width 194 height 54
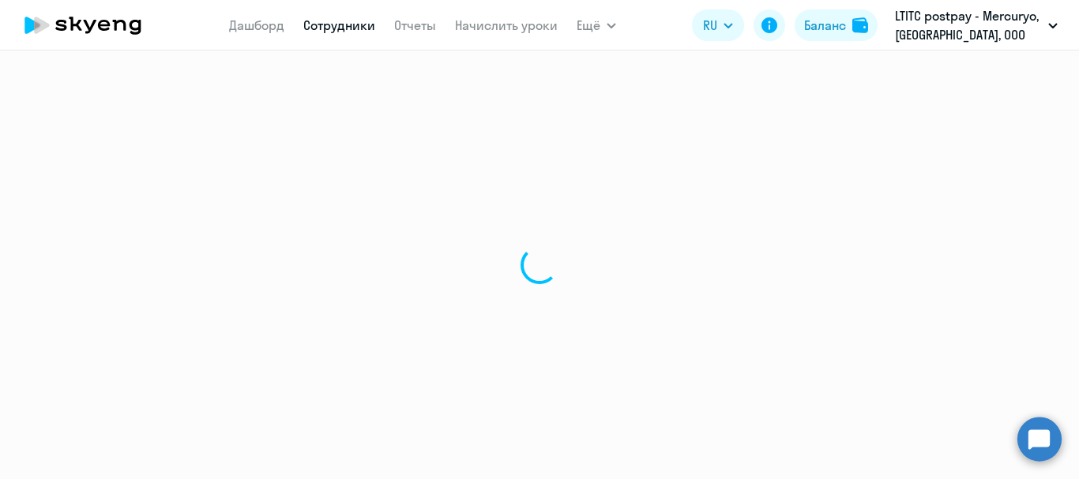
select select "english"
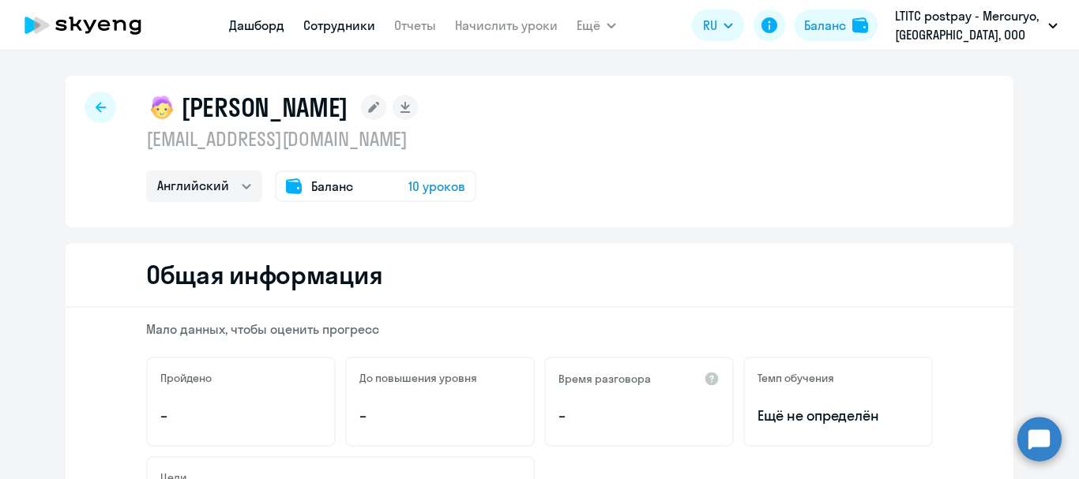
click at [261, 27] on link "Дашборд" at bounding box center [256, 25] width 55 height 16
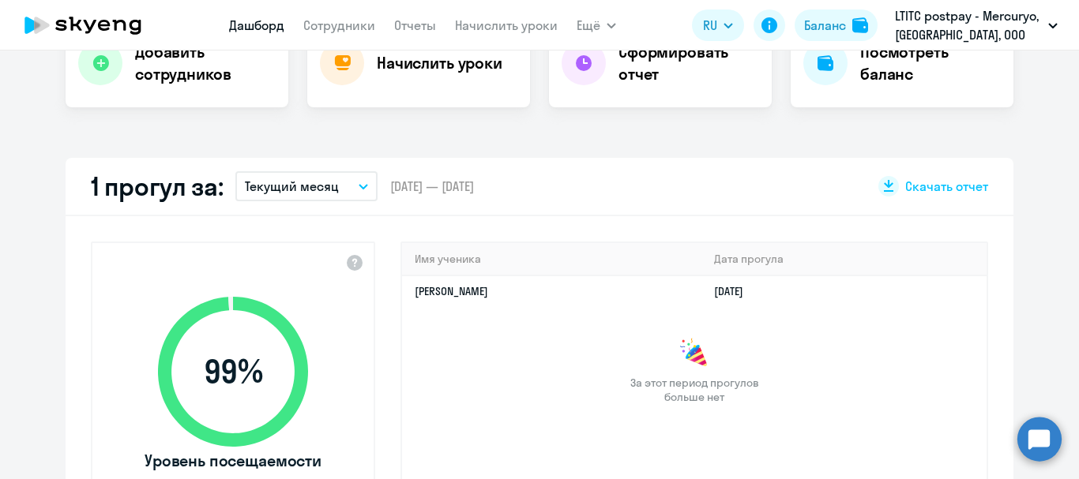
select select "30"
